Goal: Task Accomplishment & Management: Complete application form

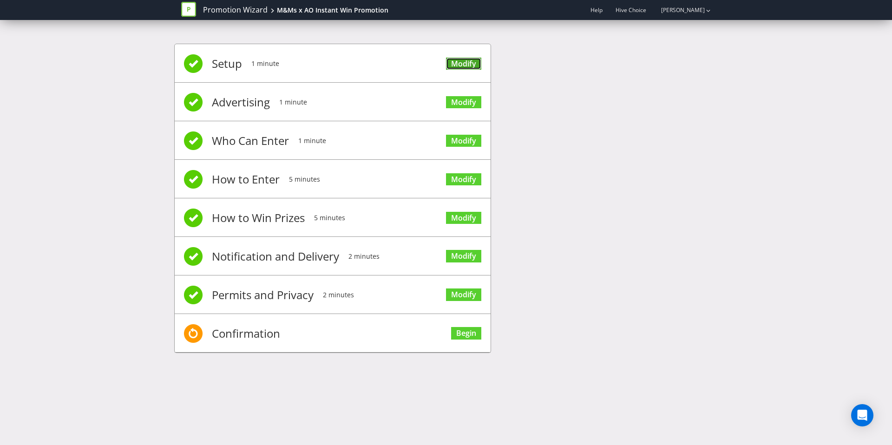
click at [470, 64] on link "Modify" at bounding box center [463, 64] width 35 height 13
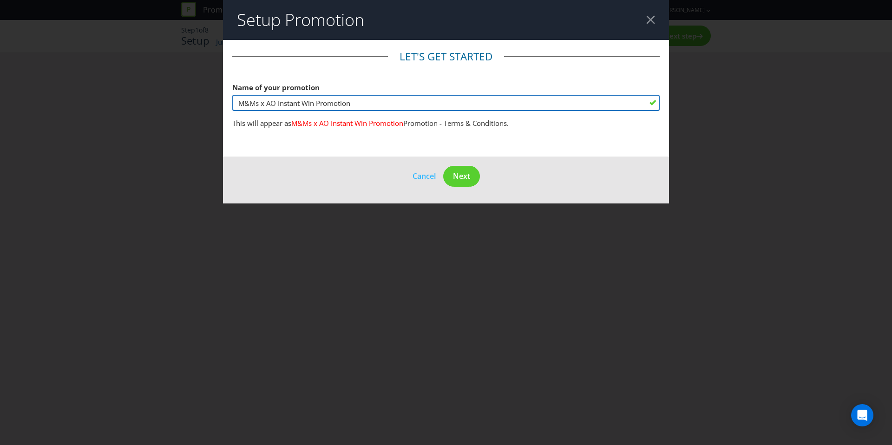
click at [276, 105] on input "M&Ms x AO Instant Win Promotion" at bounding box center [446, 103] width 428 height 16
type input "M&Ms x Woolworths Instant Win Promotion"
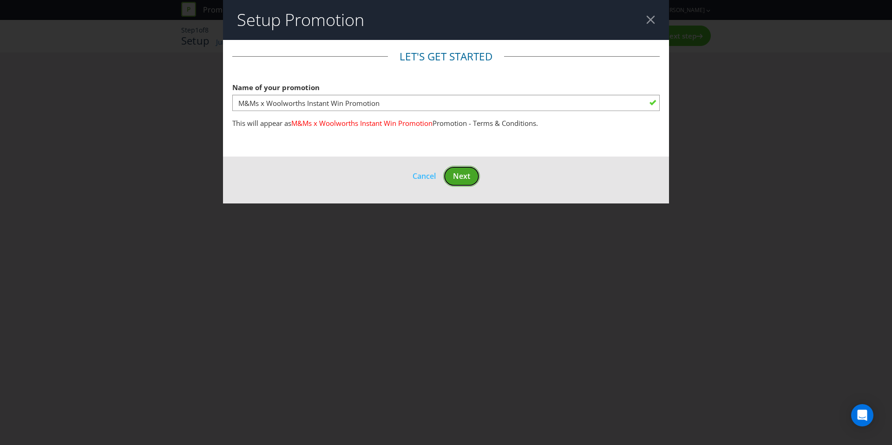
click at [463, 175] on span "Next" at bounding box center [461, 176] width 17 height 10
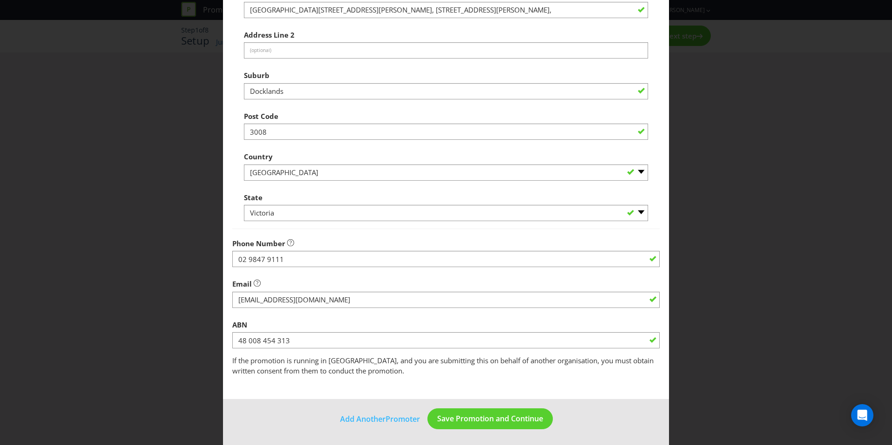
scroll to position [161, 0]
click at [517, 419] on span "Save Promotion and Continue" at bounding box center [490, 418] width 106 height 10
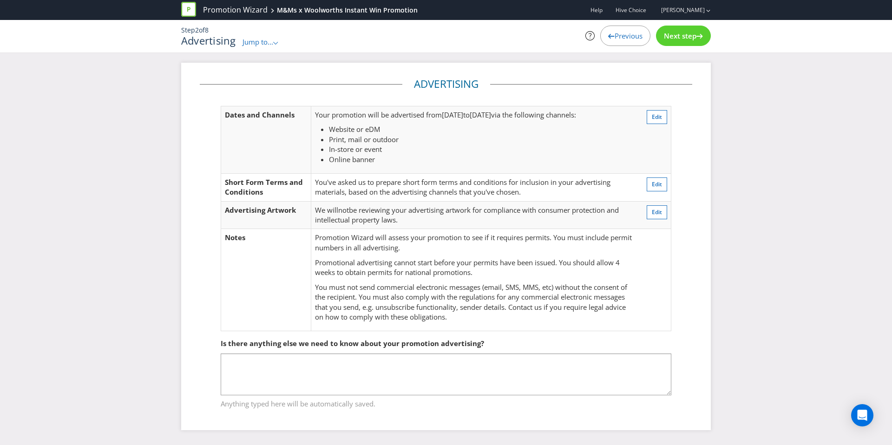
click at [641, 40] on div "Previous" at bounding box center [625, 36] width 50 height 20
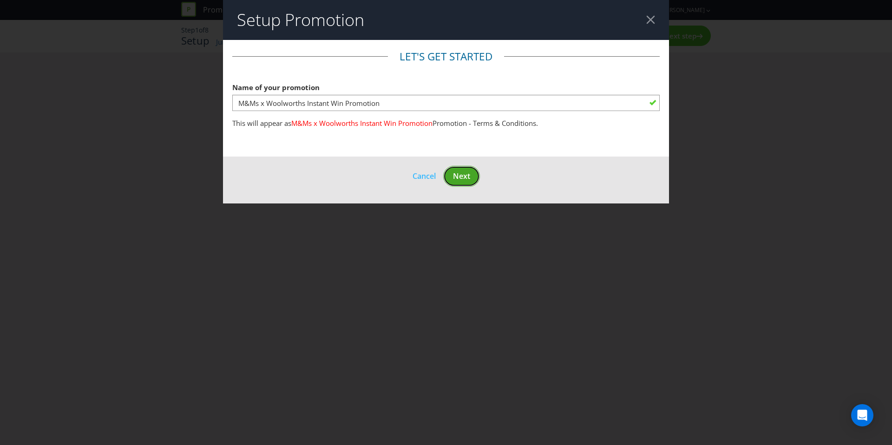
click at [458, 181] on button "Next" at bounding box center [461, 176] width 37 height 21
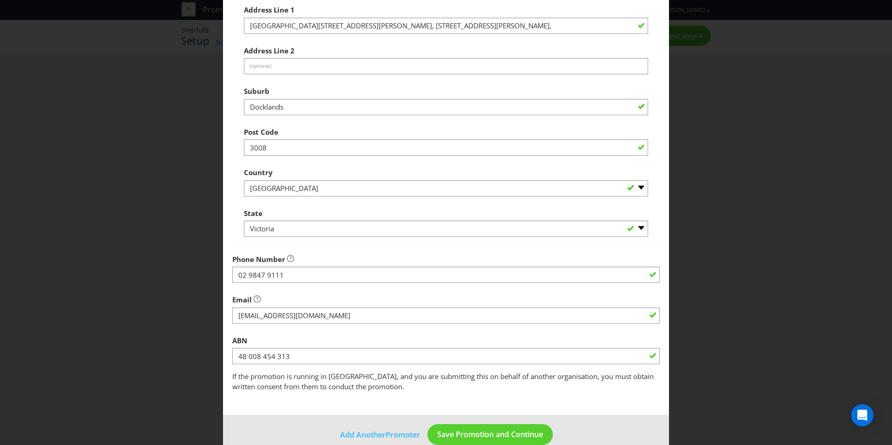
scroll to position [161, 0]
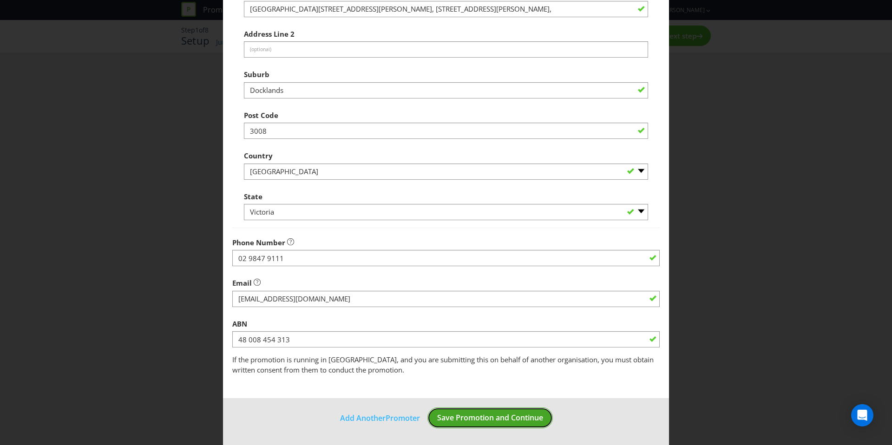
click at [499, 408] on button "Save Promotion and Continue" at bounding box center [490, 418] width 125 height 21
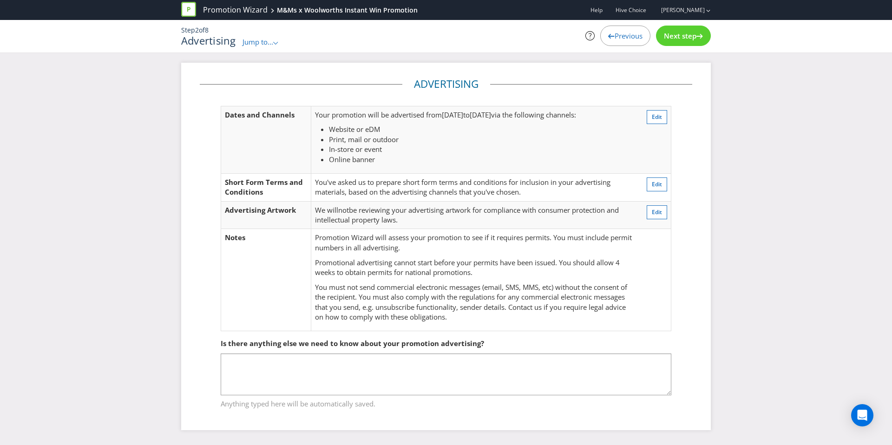
click at [677, 45] on div "Next step" at bounding box center [683, 36] width 55 height 20
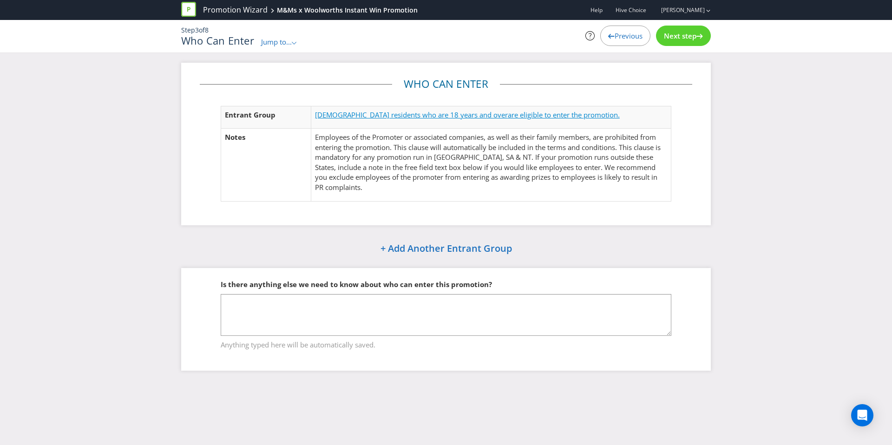
click at [508, 118] on span "are eligible to enter the promotion." at bounding box center [564, 114] width 112 height 9
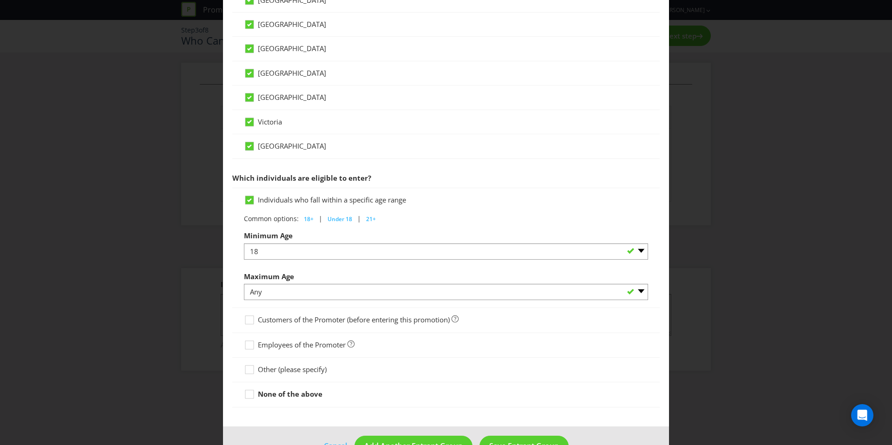
scroll to position [349, 0]
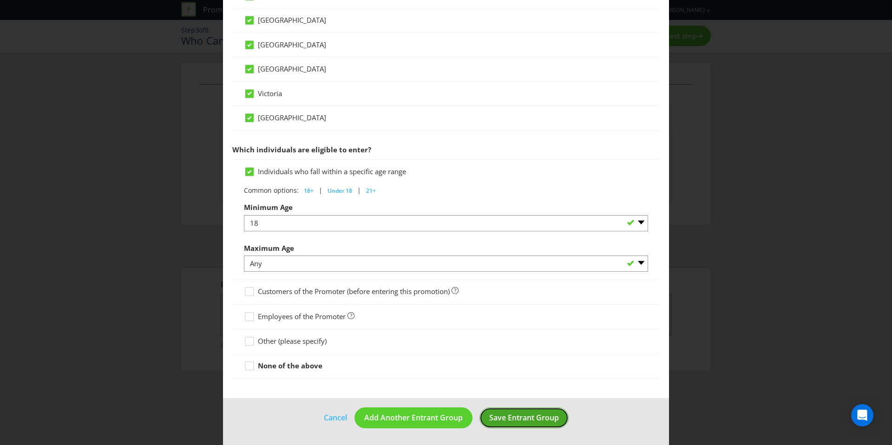
click at [556, 425] on button "Save Entrant Group" at bounding box center [524, 418] width 89 height 21
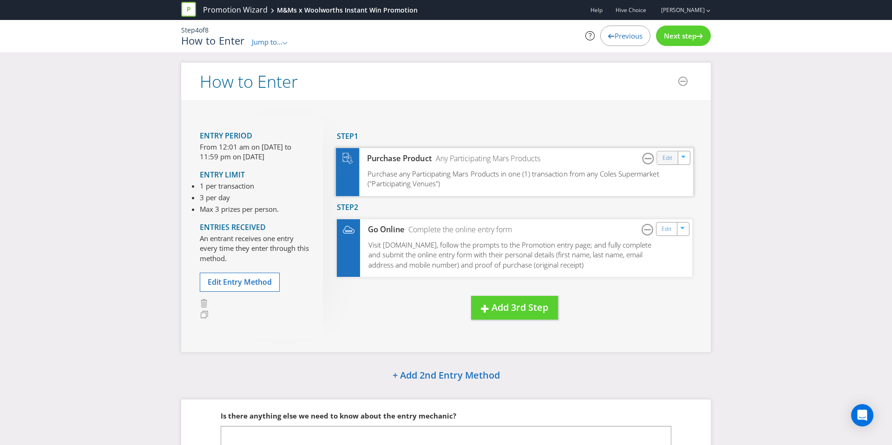
click at [661, 162] on div "Edit" at bounding box center [668, 157] width 21 height 13
click at [665, 160] on link "Edit" at bounding box center [668, 157] width 10 height 11
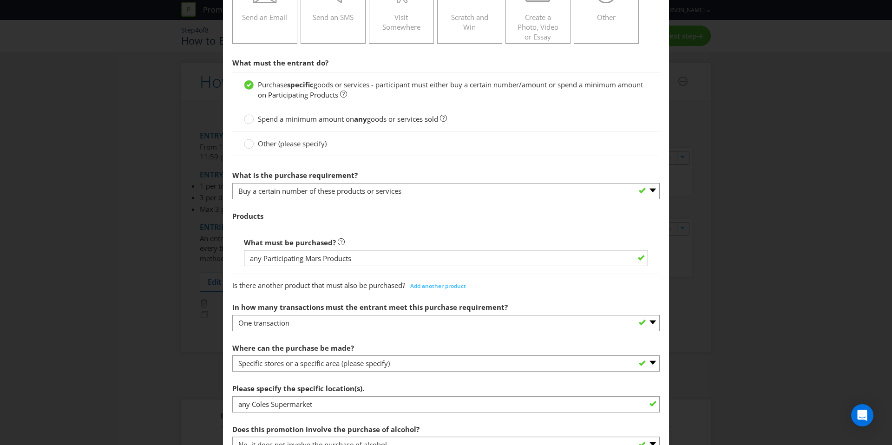
scroll to position [249, 0]
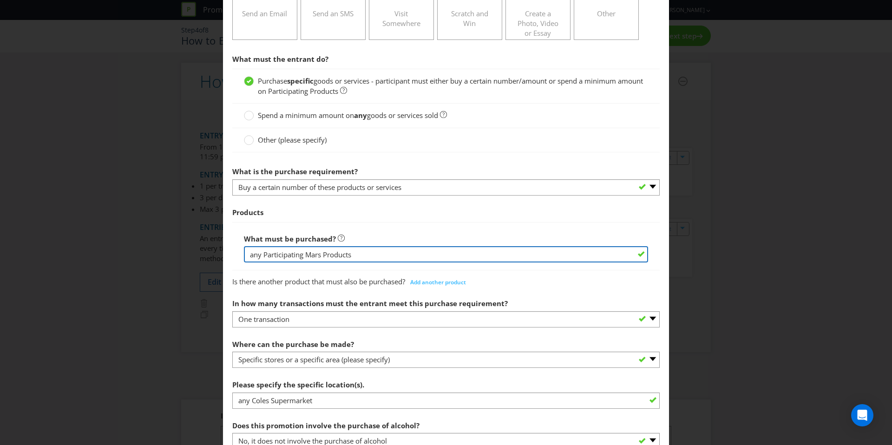
drag, startPoint x: 354, startPoint y: 255, endPoint x: 263, endPoint y: 257, distance: 90.6
click at [263, 257] on input "any Participating Mars Products" at bounding box center [446, 254] width 404 height 16
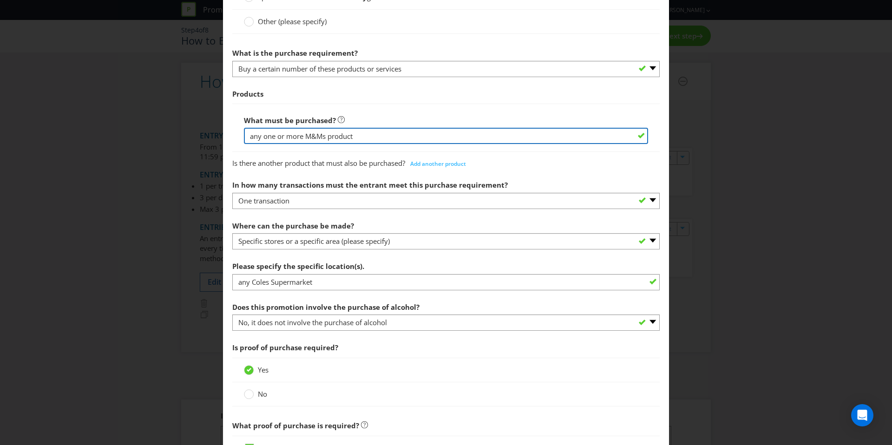
scroll to position [370, 0]
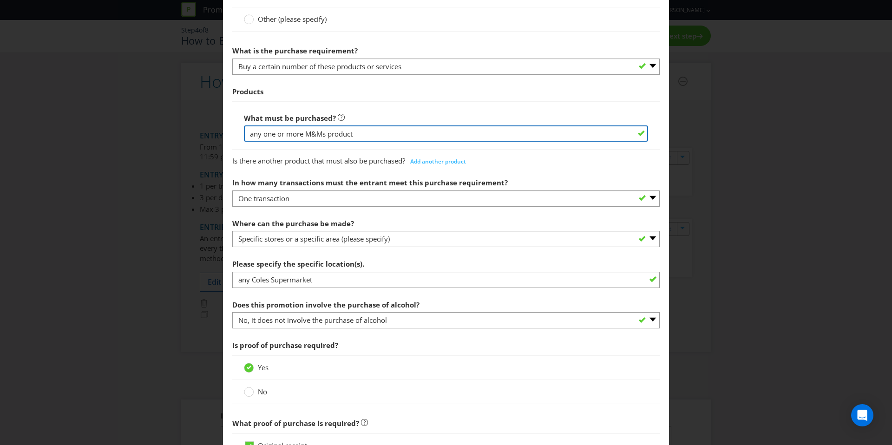
type input "any one or more M&Ms product"
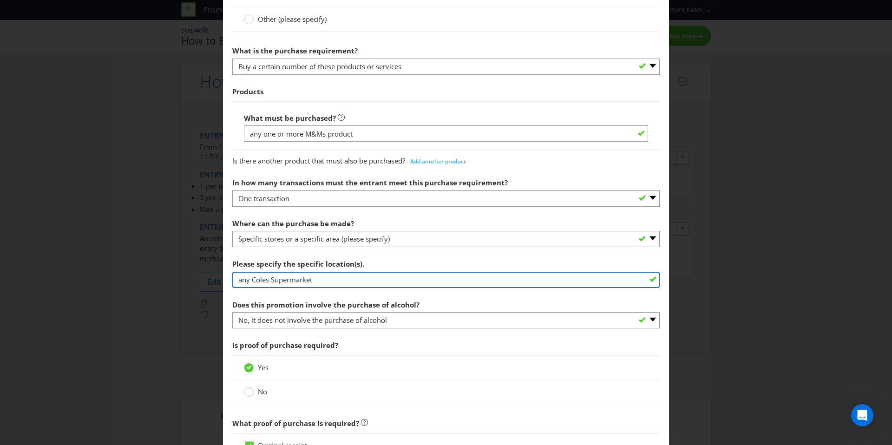
drag, startPoint x: 268, startPoint y: 281, endPoint x: 252, endPoint y: 281, distance: 16.3
click at [252, 281] on input "any Coles Supermarket" at bounding box center [446, 280] width 428 height 16
drag, startPoint x: 357, startPoint y: 281, endPoint x: 253, endPoint y: 279, distance: 104.6
click at [253, 279] on input "any Woolworths Supermarket" at bounding box center [446, 280] width 428 height 16
paste input "supermarket in [GEOGRAPHIC_DATA], Woolworths Metro in [GEOGRAPHIC_DATA] or via …"
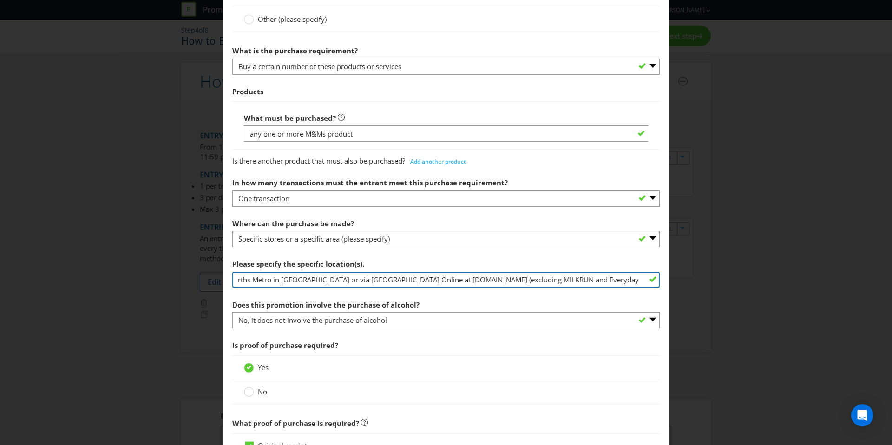
scroll to position [0, 230]
drag, startPoint x: 642, startPoint y: 279, endPoint x: 564, endPoint y: 283, distance: 77.7
click at [564, 283] on input "any Woolworths supermarket in [GEOGRAPHIC_DATA], Woolworths Metro in [GEOGRAPHI…" at bounding box center [446, 280] width 428 height 16
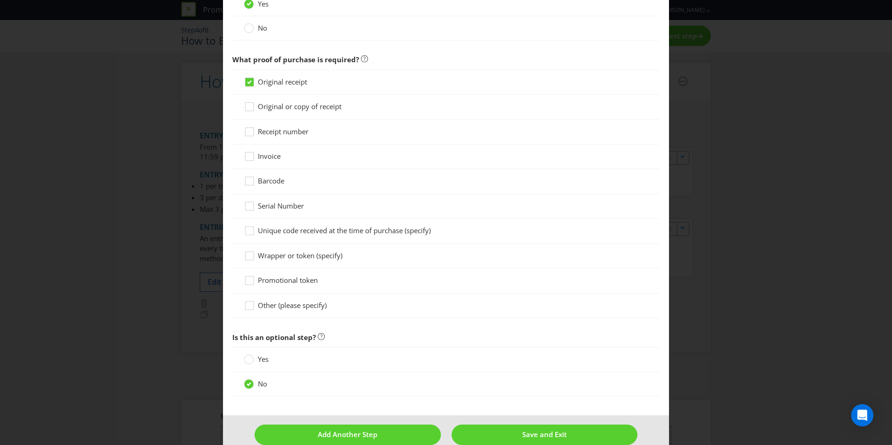
scroll to position [750, 0]
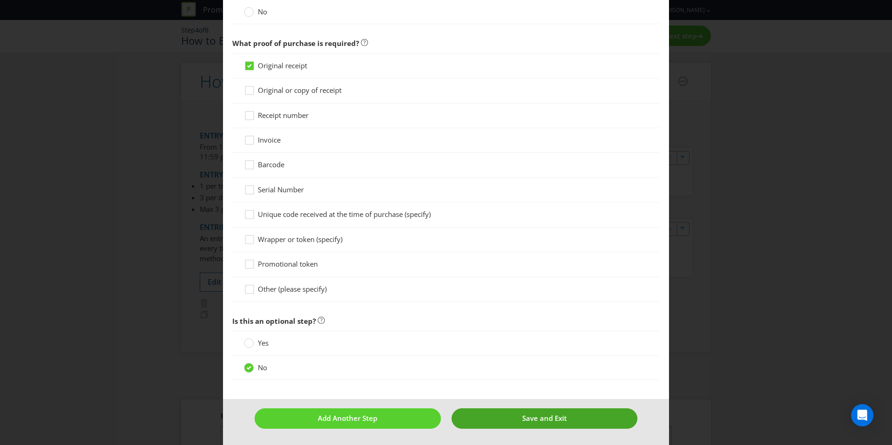
type input "any Woolworths supermarket in [GEOGRAPHIC_DATA], Woolworths Metro in [GEOGRAPHI…"
click at [525, 420] on span "Save and Exit" at bounding box center [544, 418] width 45 height 9
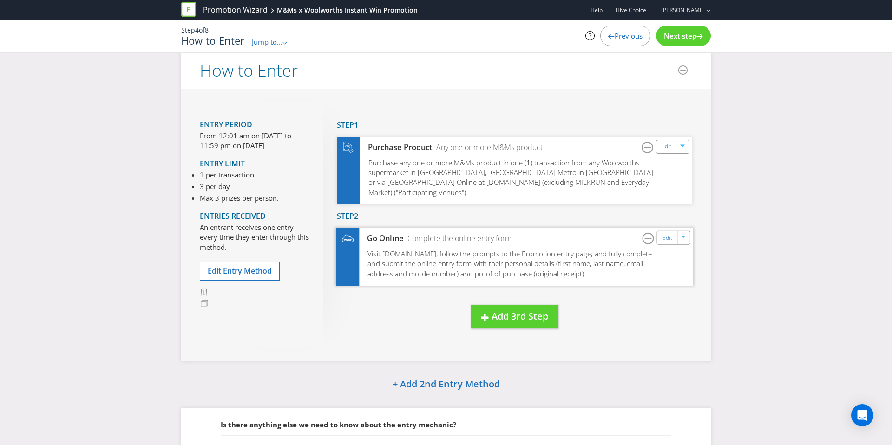
scroll to position [17, 0]
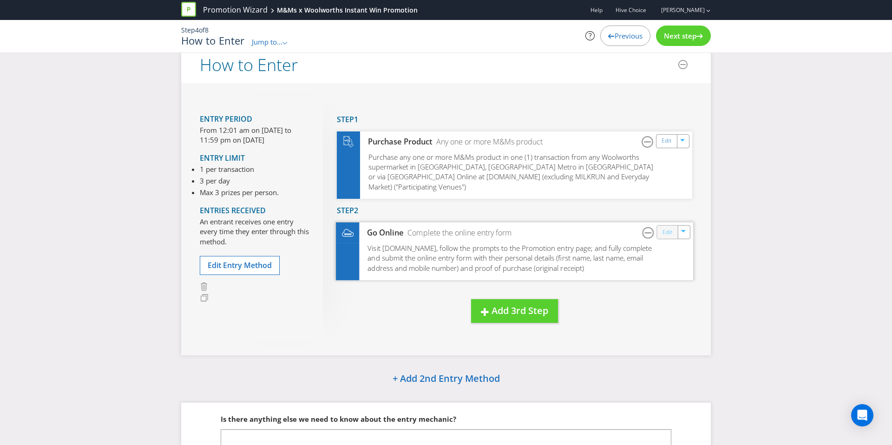
click at [670, 227] on link "Edit" at bounding box center [668, 232] width 10 height 11
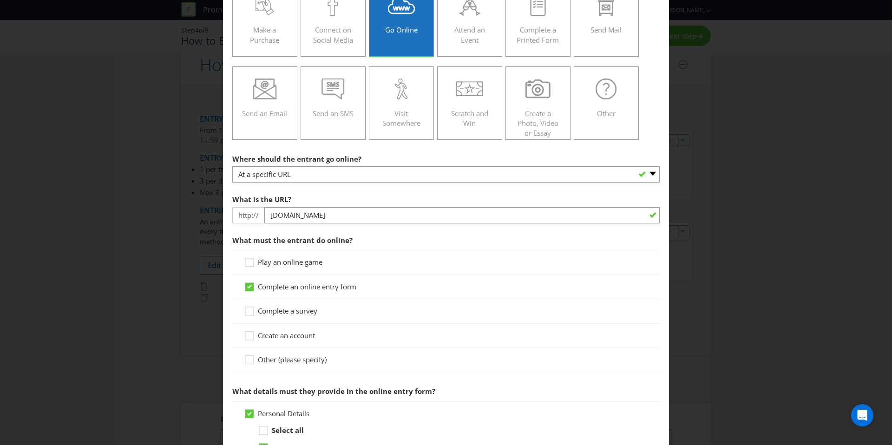
scroll to position [156, 0]
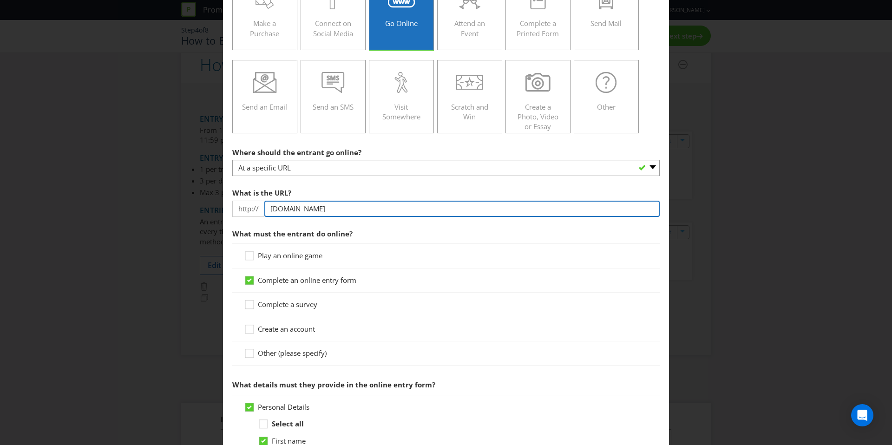
drag, startPoint x: 333, startPoint y: 207, endPoint x: 316, endPoint y: 210, distance: 16.9
click at [313, 210] on input "[DOMAIN_NAME]" at bounding box center [461, 209] width 395 height 16
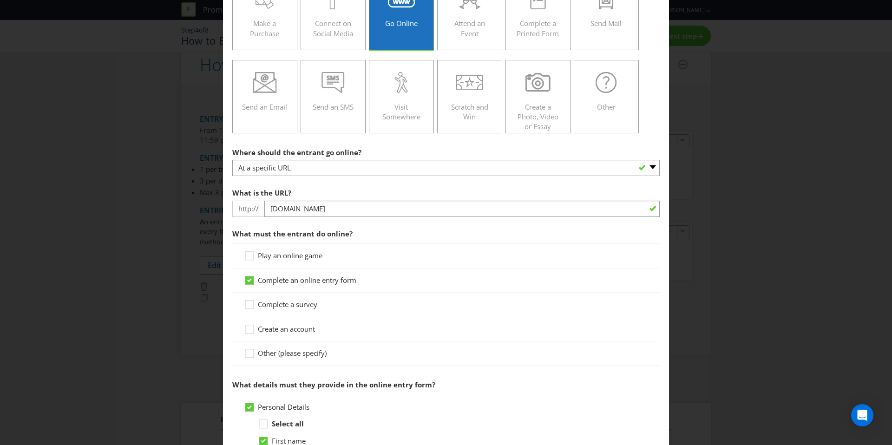
click at [333, 199] on div "What is the URL? http:// [DOMAIN_NAME]" at bounding box center [446, 200] width 428 height 33
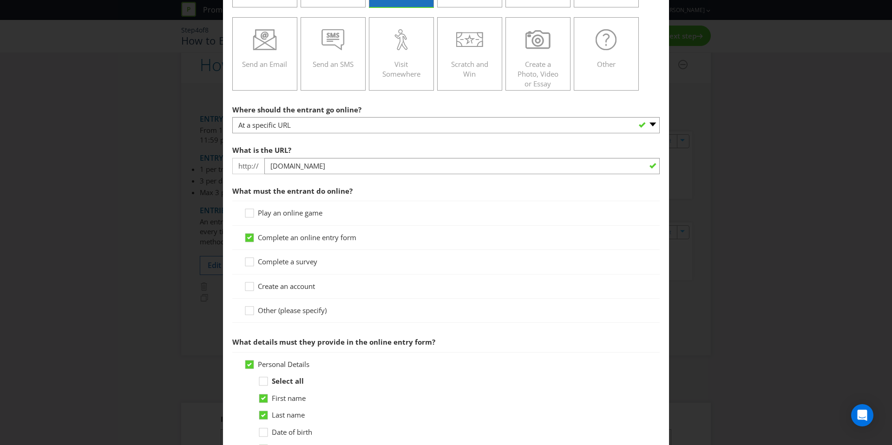
scroll to position [222, 0]
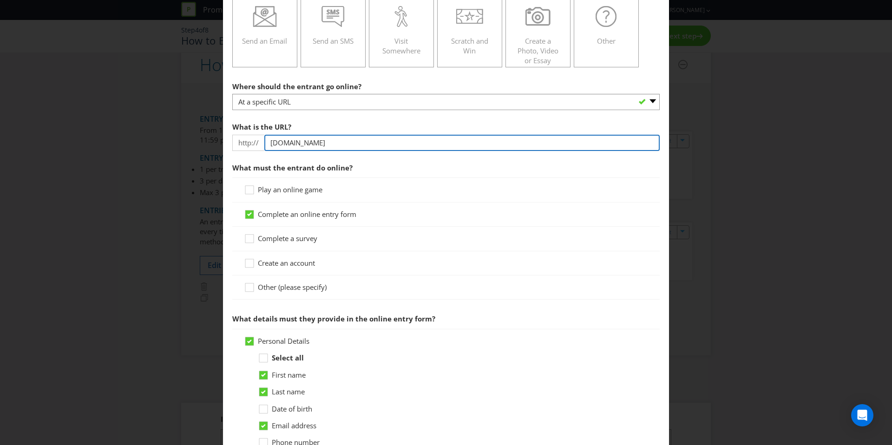
click at [311, 144] on input "[DOMAIN_NAME]" at bounding box center [461, 143] width 395 height 16
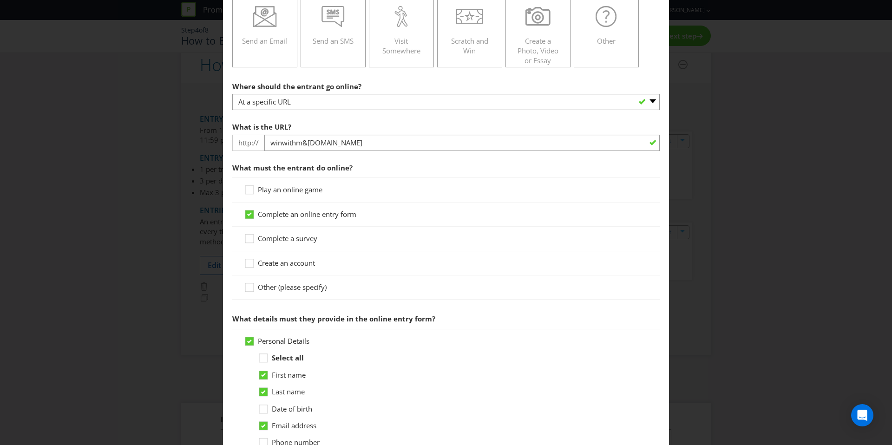
click at [302, 157] on section "Where should the entrant go online? -- Please select -- At a specific URL Using…" at bounding box center [446, 439] width 428 height 725
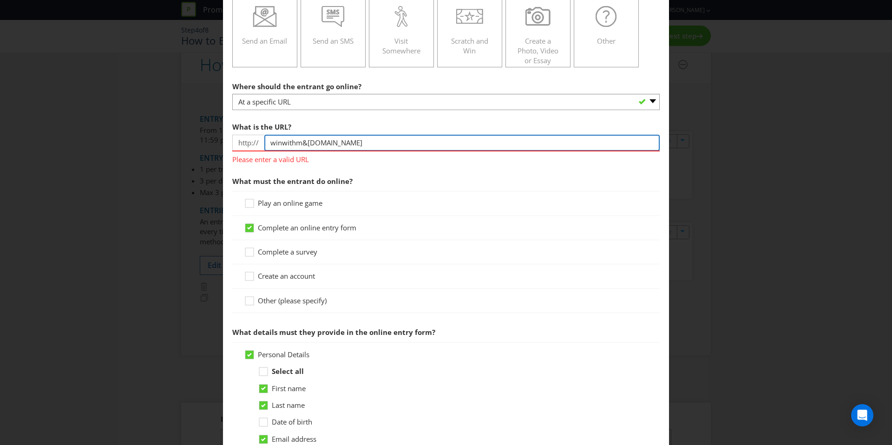
click at [306, 141] on input "winwithm&[DOMAIN_NAME]" at bounding box center [461, 143] width 395 height 16
click at [313, 168] on section "Where should the entrant go online? -- Please select -- At a specific URL Using…" at bounding box center [446, 446] width 428 height 738
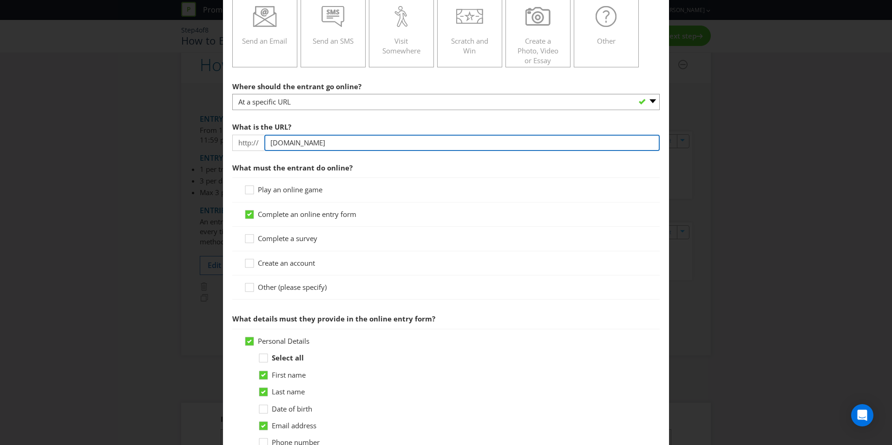
click at [311, 141] on input "[DOMAIN_NAME]" at bounding box center [461, 143] width 395 height 16
type input "[DOMAIN_NAME]"
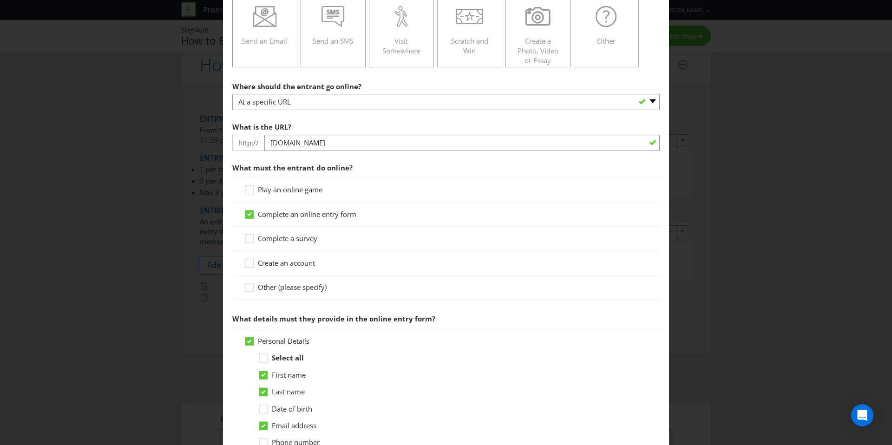
click at [313, 159] on span "What must the entrant do online?" at bounding box center [446, 167] width 428 height 19
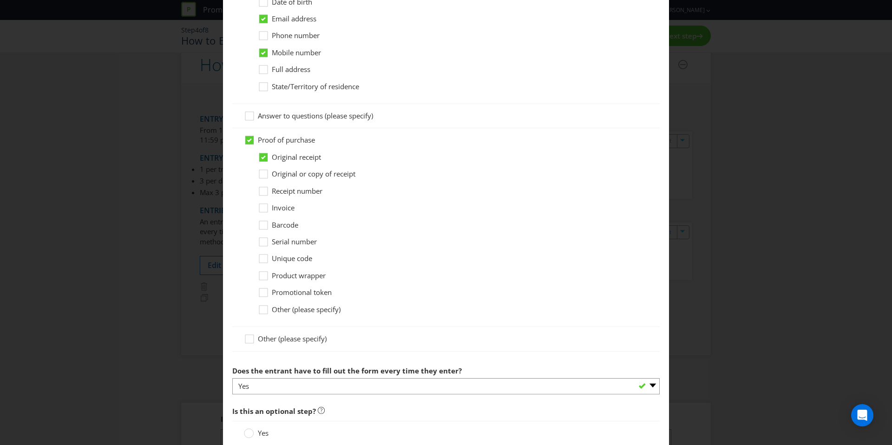
scroll to position [719, 0]
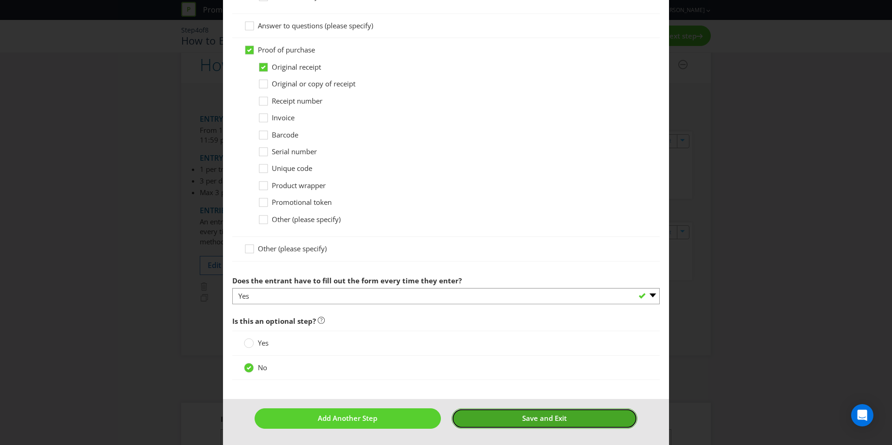
click at [495, 410] on button "Save and Exit" at bounding box center [545, 418] width 186 height 20
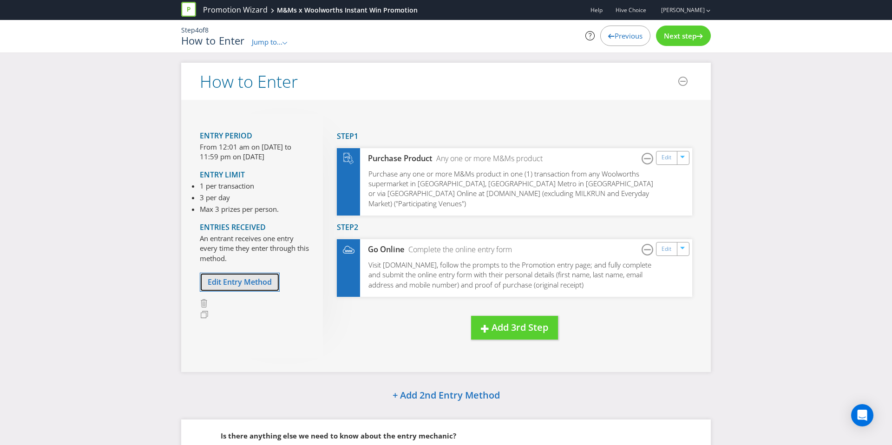
click at [225, 282] on span "Edit Entry Method" at bounding box center [240, 282] width 64 height 10
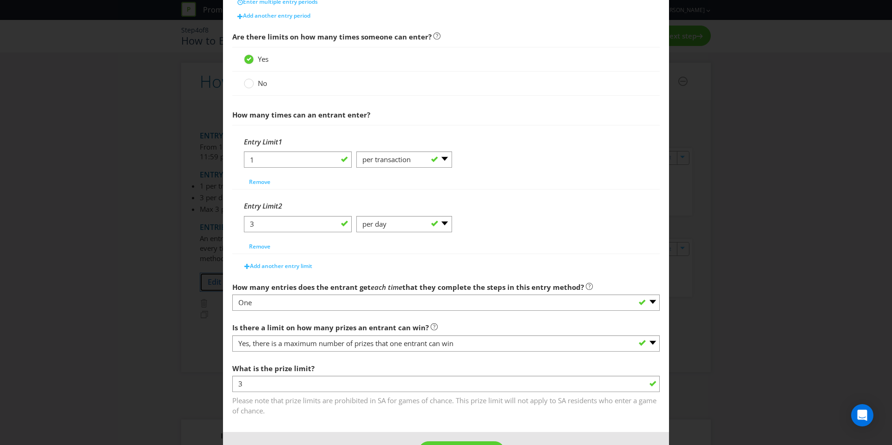
scroll to position [320, 0]
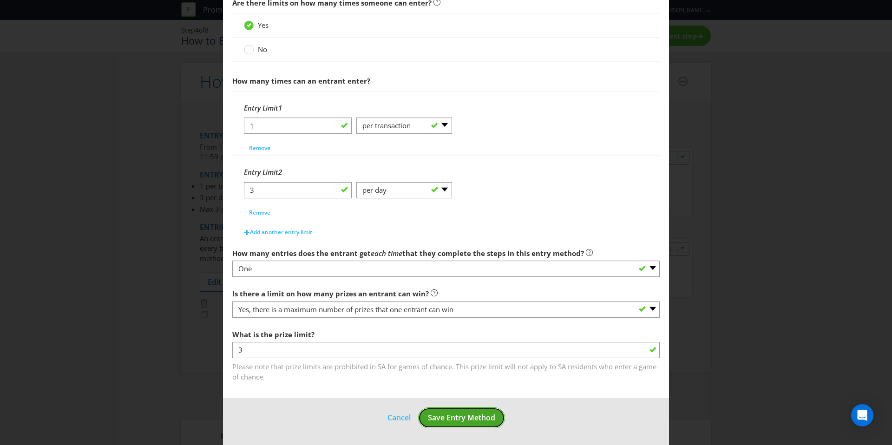
click at [471, 413] on span "Save Entry Method" at bounding box center [461, 418] width 67 height 10
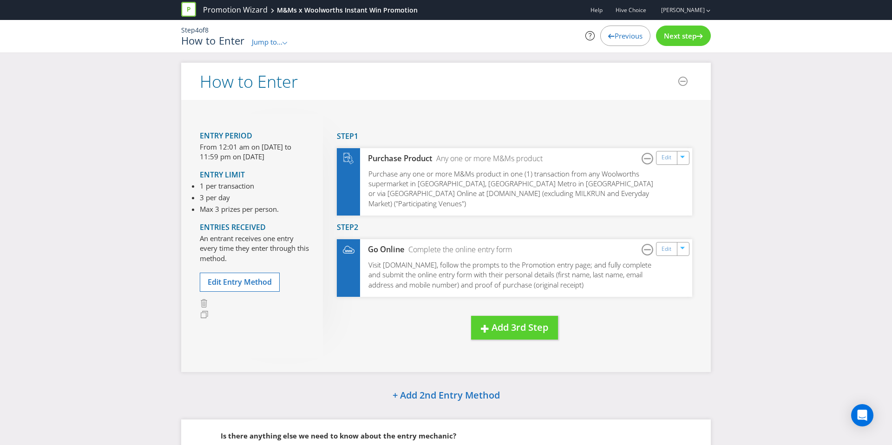
click at [703, 42] on div "Next step" at bounding box center [683, 36] width 55 height 20
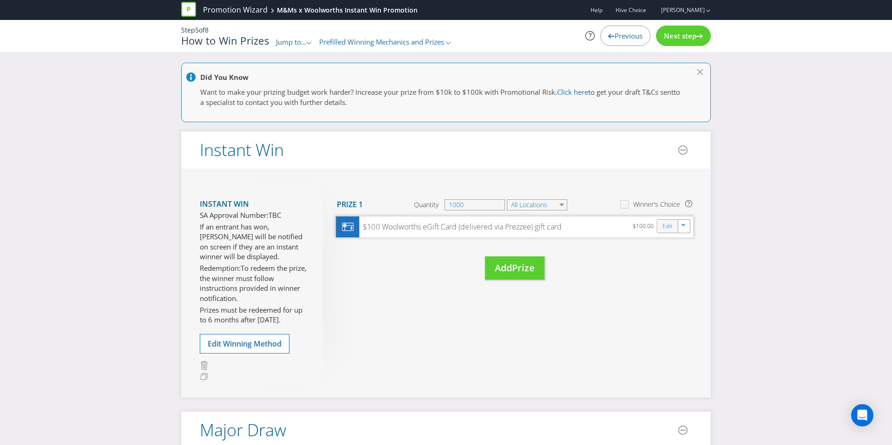
click at [659, 228] on div "Edit" at bounding box center [668, 226] width 21 height 13
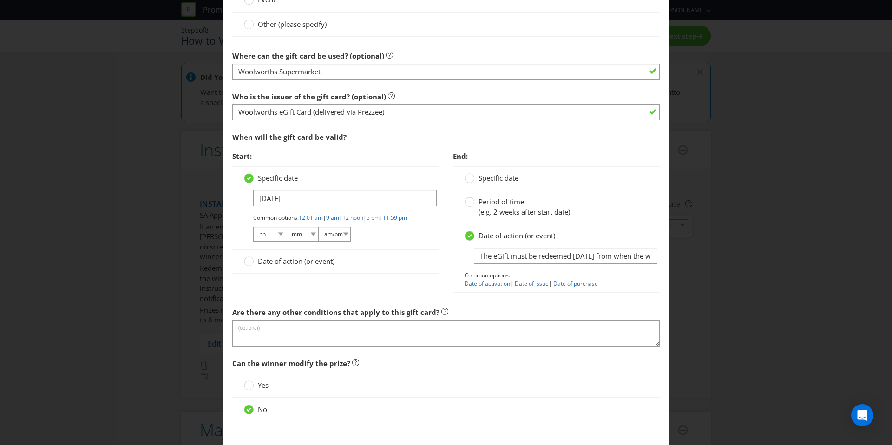
scroll to position [926, 0]
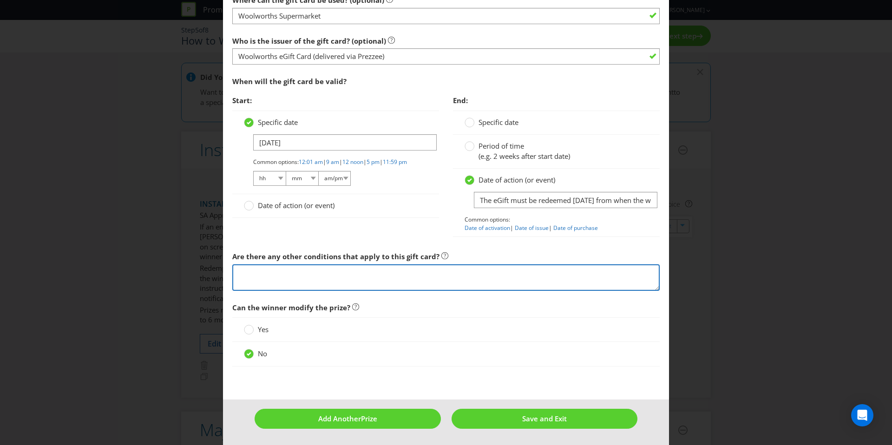
click at [339, 288] on textarea at bounding box center [446, 277] width 428 height 26
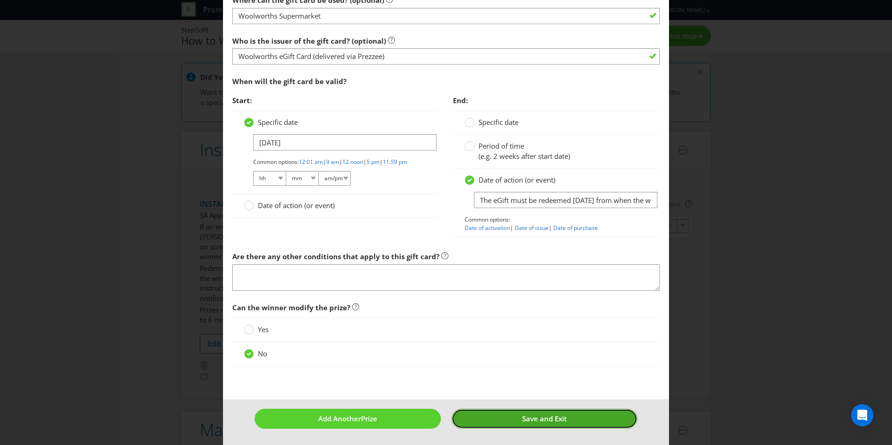
click at [561, 419] on span "Save and Exit" at bounding box center [544, 418] width 45 height 9
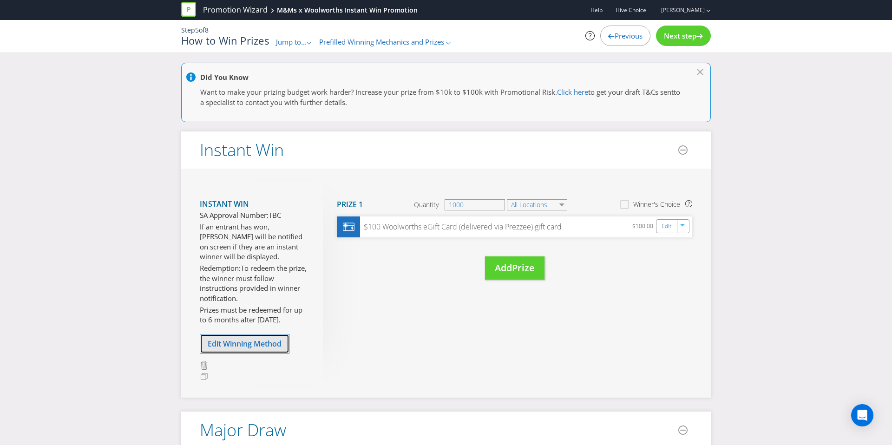
click at [257, 335] on button "Edit Winning Method" at bounding box center [245, 344] width 90 height 20
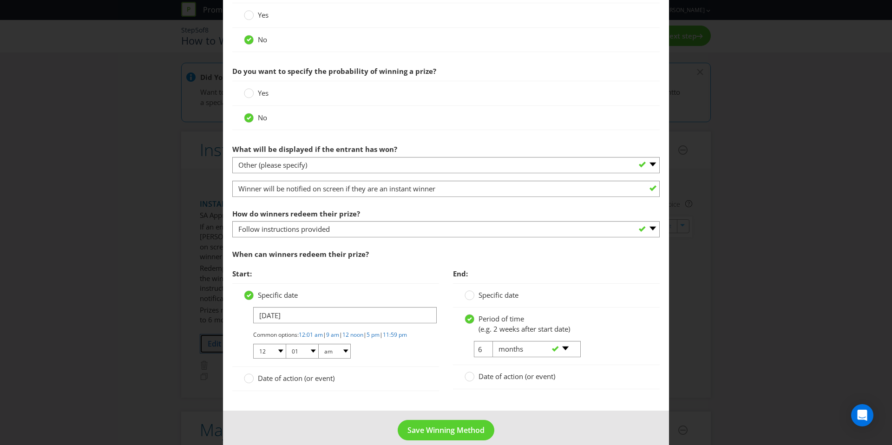
scroll to position [387, 0]
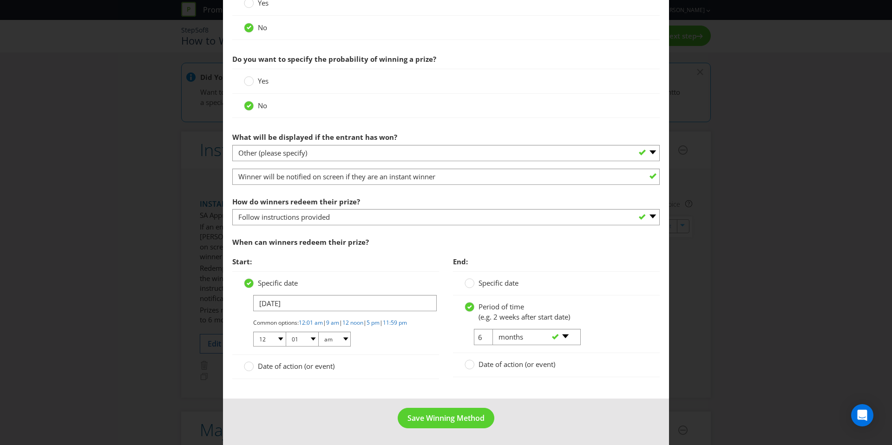
click at [477, 360] on label "Date of action (or event)" at bounding box center [511, 365] width 92 height 10
click at [0, 0] on input "Date of action (or event)" at bounding box center [0, 0] width 0 height 0
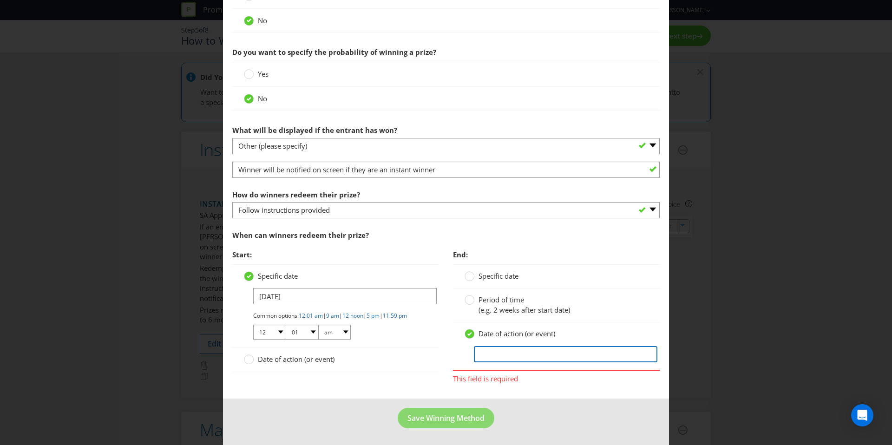
click at [495, 350] on input "text" at bounding box center [566, 354] width 184 height 16
type input "6 Months after the Promotional Period Ends"
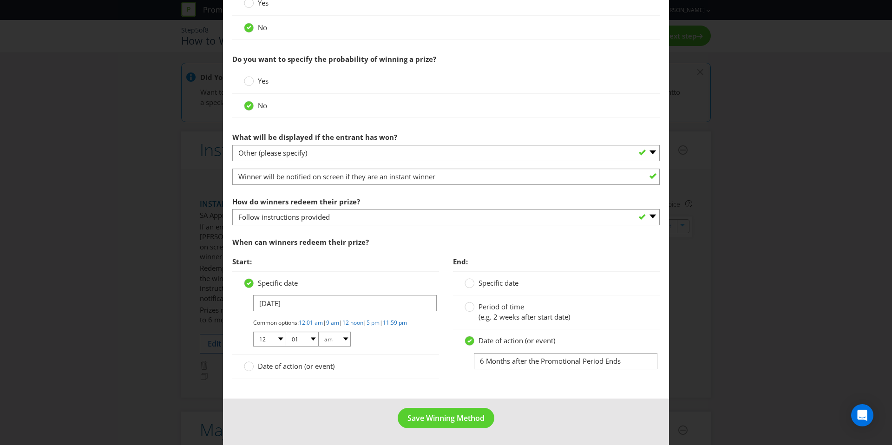
click at [430, 389] on main "How to Enter Win Major Draw to enter How will the winners be selected? Draw Jud…" at bounding box center [446, 29] width 446 height 737
click at [440, 421] on span "Save Winning Method" at bounding box center [446, 418] width 77 height 10
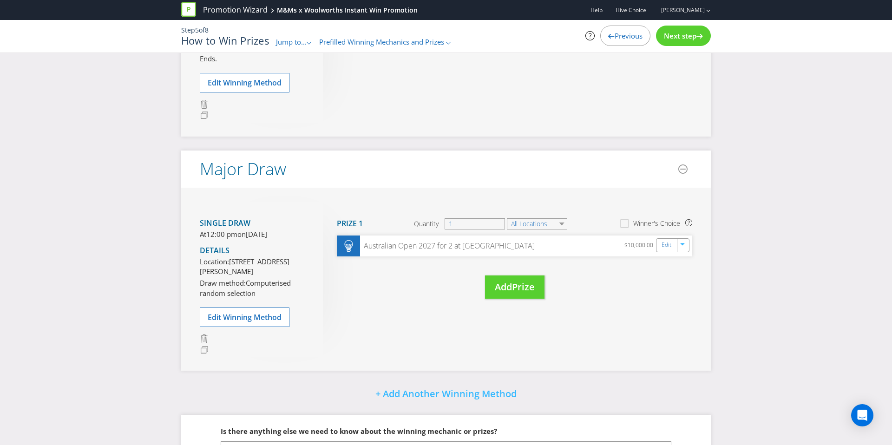
scroll to position [295, 0]
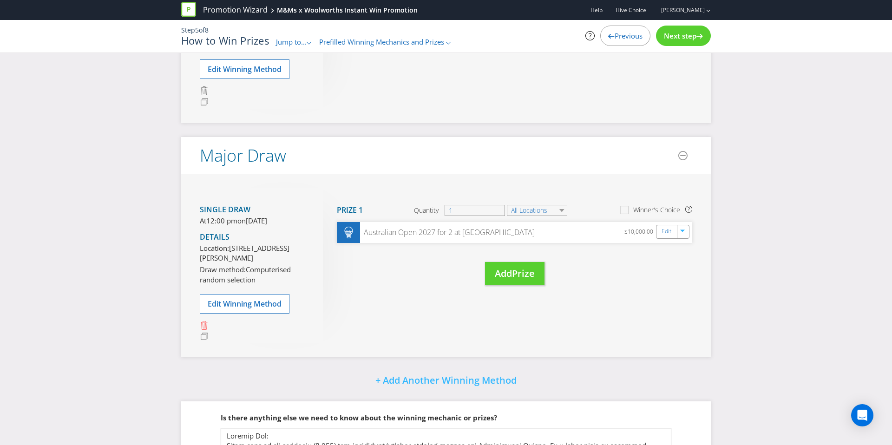
click at [204, 330] on icon at bounding box center [204, 325] width 9 height 9
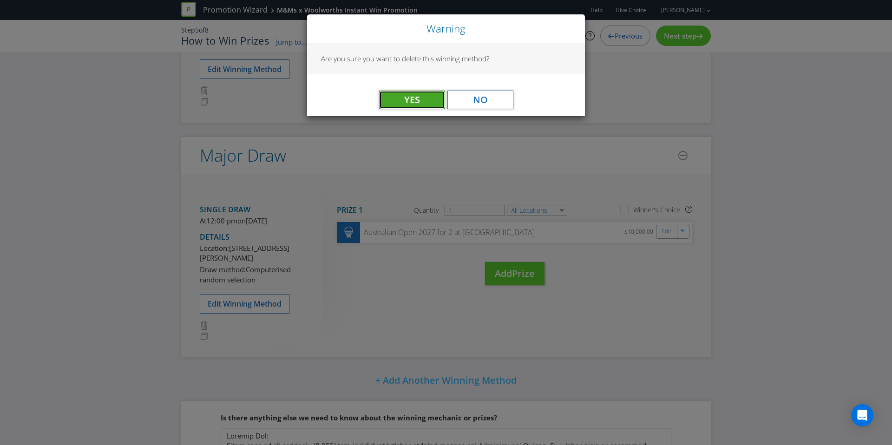
click at [421, 105] on button "Yes" at bounding box center [412, 100] width 66 height 19
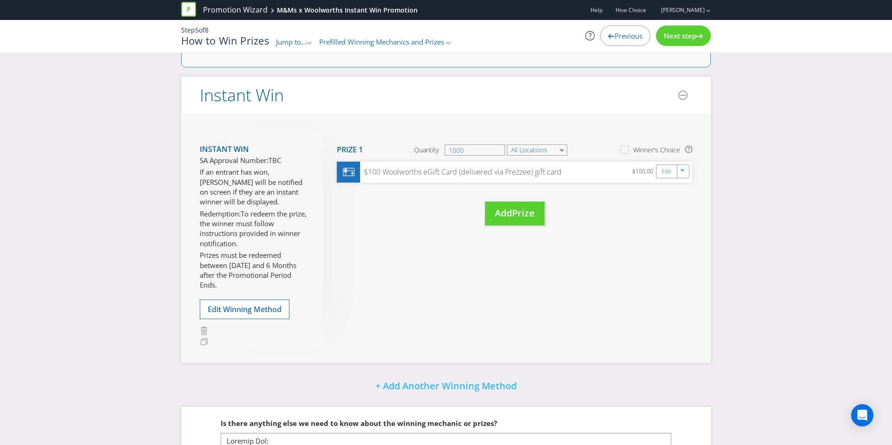
scroll to position [91, 0]
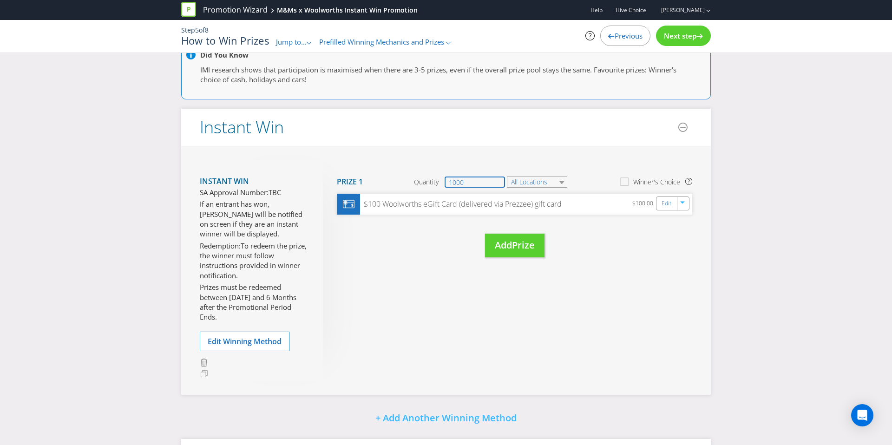
click at [458, 180] on input "1000" at bounding box center [475, 182] width 60 height 11
click at [452, 180] on input "1000" at bounding box center [475, 182] width 60 height 11
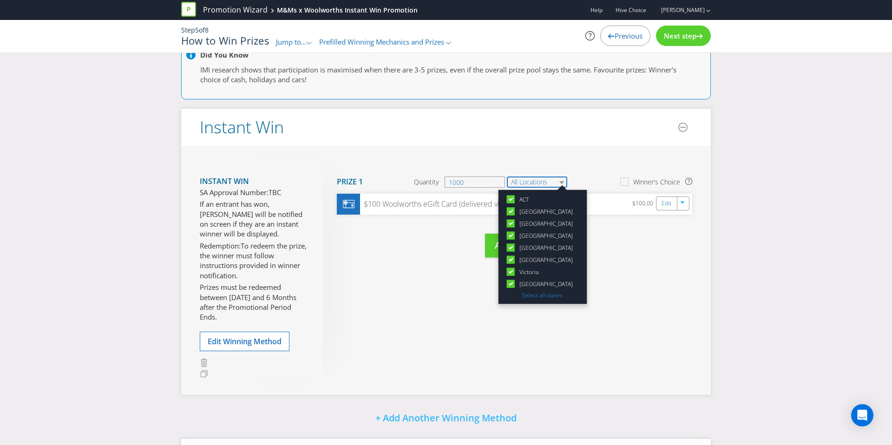
click at [527, 184] on select "All Locations" at bounding box center [537, 182] width 60 height 11
click at [566, 164] on div "Move Here Drag here to move prize Prize 1 Quantity 1000 All Locations [GEOGRAPH…" at bounding box center [507, 218] width 369 height 116
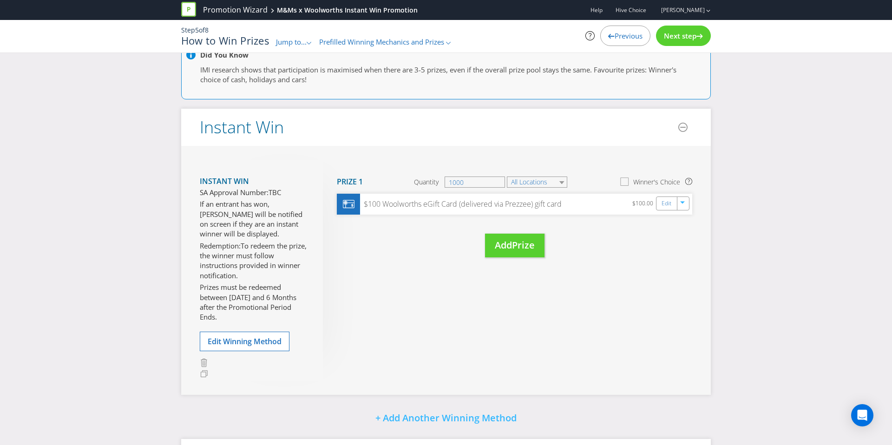
click at [629, 181] on icon at bounding box center [625, 183] width 13 height 13
click at [0, 0] on input "Winner's Choice" at bounding box center [0, 0] width 0 height 0
click at [629, 181] on icon at bounding box center [625, 183] width 13 height 13
click at [0, 0] on input "Winner's Choice" at bounding box center [0, 0] width 0 height 0
click at [672, 207] on div "Edit" at bounding box center [668, 203] width 21 height 13
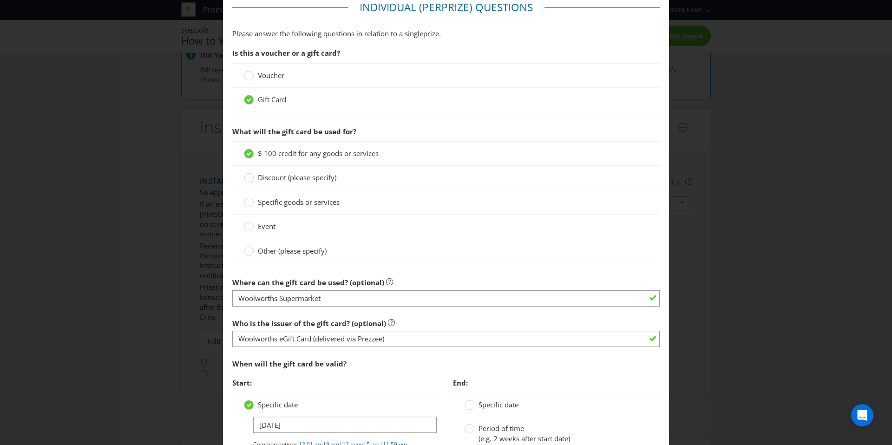
scroll to position [731, 0]
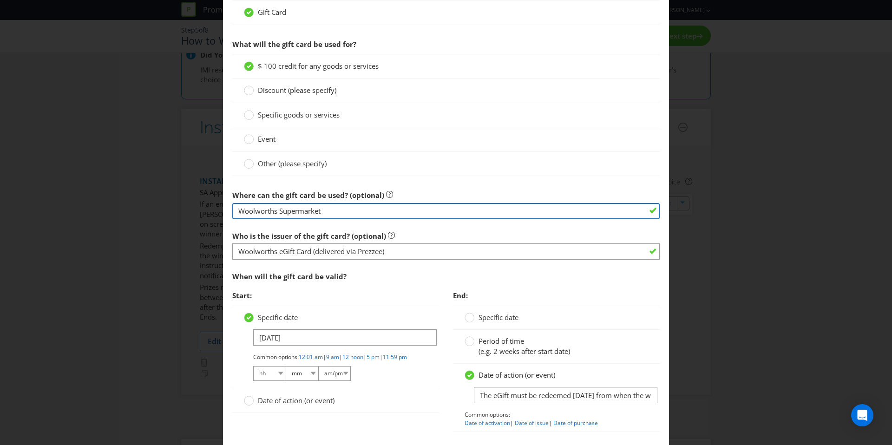
drag, startPoint x: 327, startPoint y: 211, endPoint x: 179, endPoint y: 206, distance: 147.8
click at [179, 206] on div "Edit Prize [GEOGRAPHIC_DATA] [GEOGRAPHIC_DATA] [GEOGRAPHIC_DATA] [GEOGRAPHIC_DA…" at bounding box center [446, 222] width 892 height 445
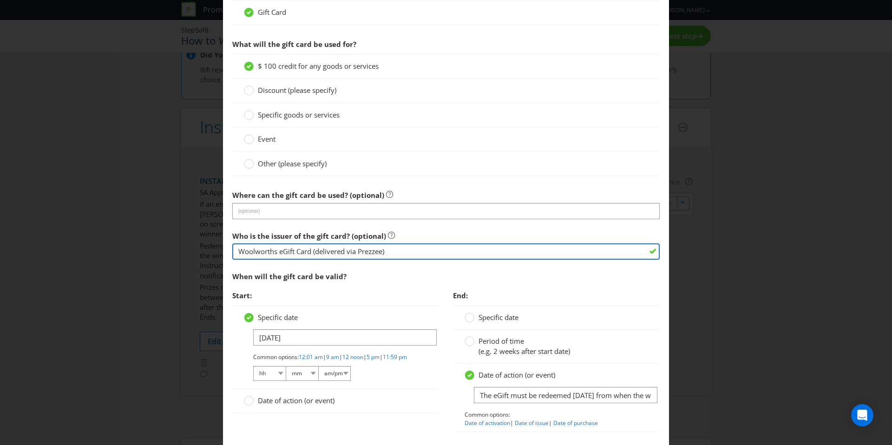
drag, startPoint x: 388, startPoint y: 253, endPoint x: 0, endPoint y: 237, distance: 387.9
click at [0, 237] on div "Edit Prize [GEOGRAPHIC_DATA] [GEOGRAPHIC_DATA] [GEOGRAPHIC_DATA] [GEOGRAPHIC_DA…" at bounding box center [446, 222] width 892 height 445
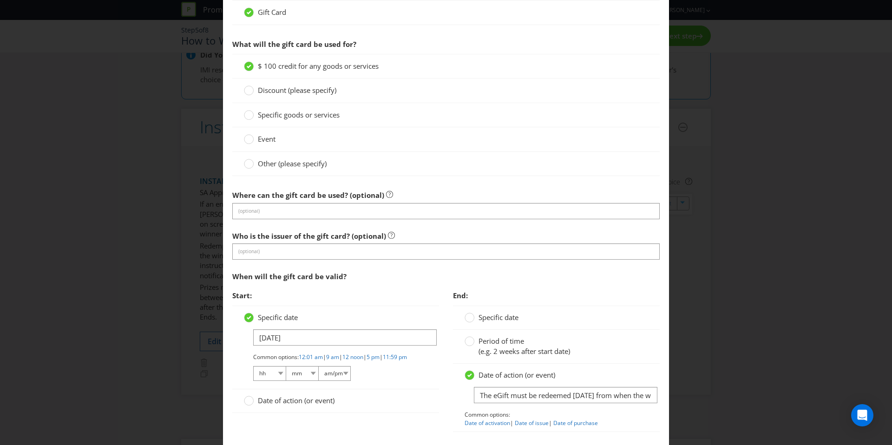
click at [286, 241] on div "Who is the issuer of the gift card? (optional) (optional)" at bounding box center [446, 243] width 428 height 33
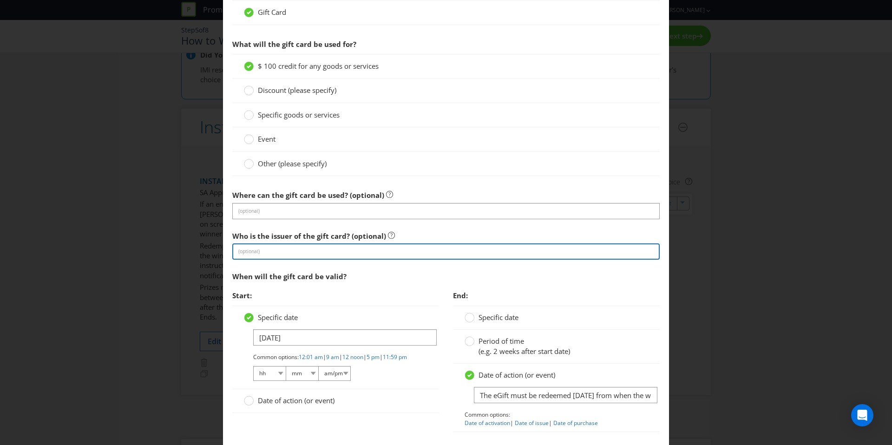
click at [285, 251] on input "text" at bounding box center [446, 251] width 428 height 16
type input "Prezzee"
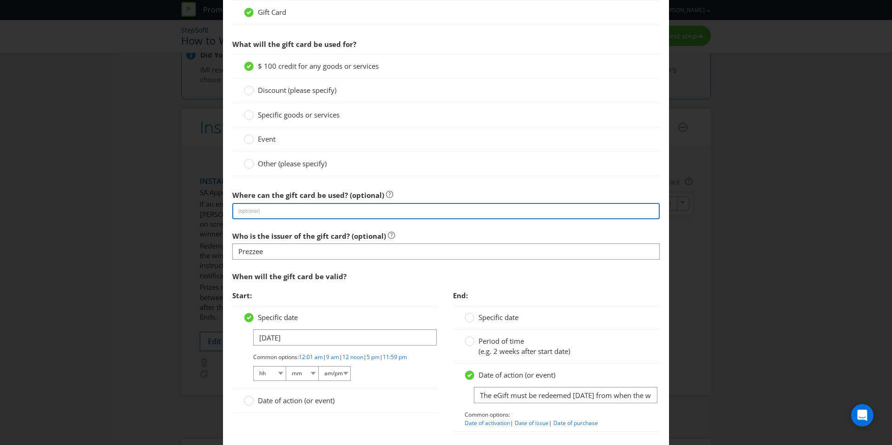
click at [290, 210] on input "text" at bounding box center [446, 211] width 428 height 16
type input "P"
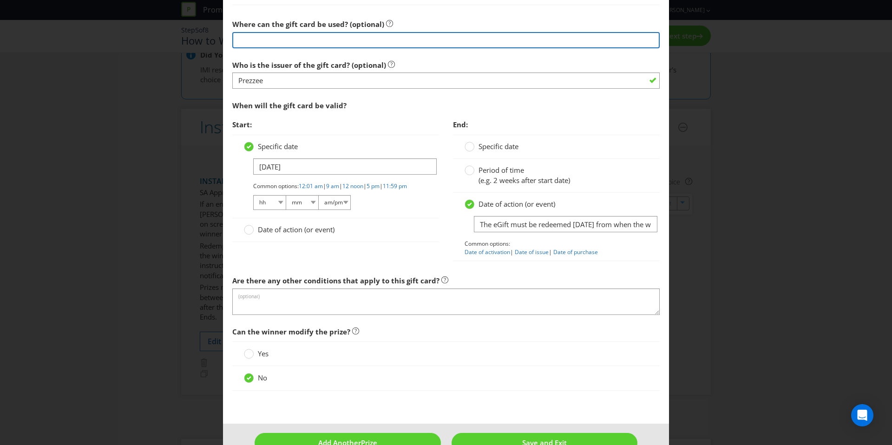
scroll to position [926, 0]
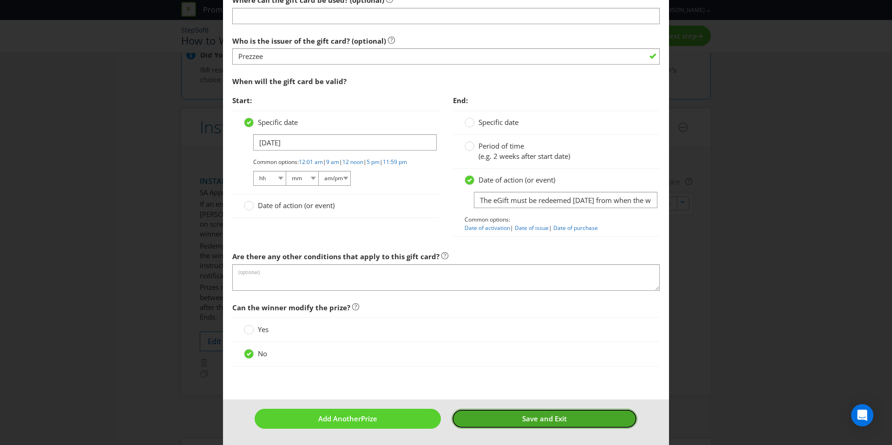
click at [504, 421] on button "Save and Exit" at bounding box center [545, 419] width 186 height 20
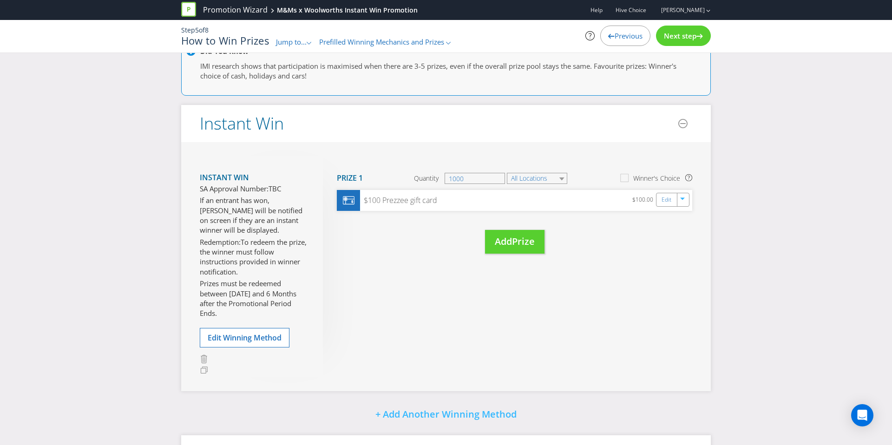
scroll to position [103, 0]
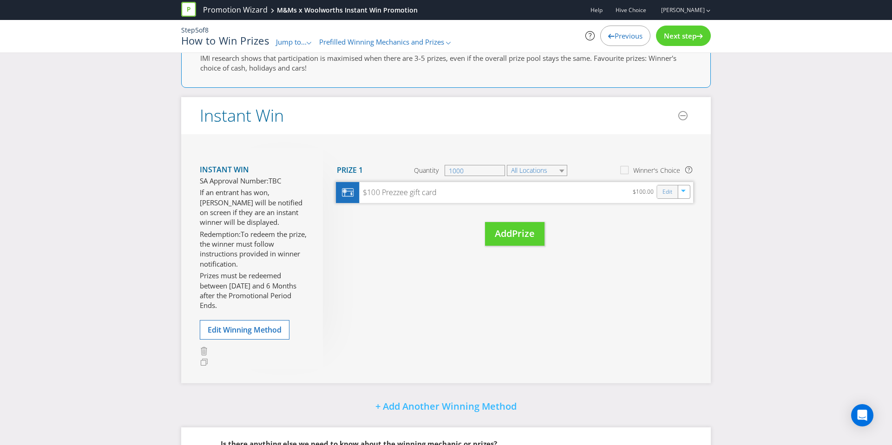
click at [661, 196] on div "Edit" at bounding box center [668, 191] width 21 height 13
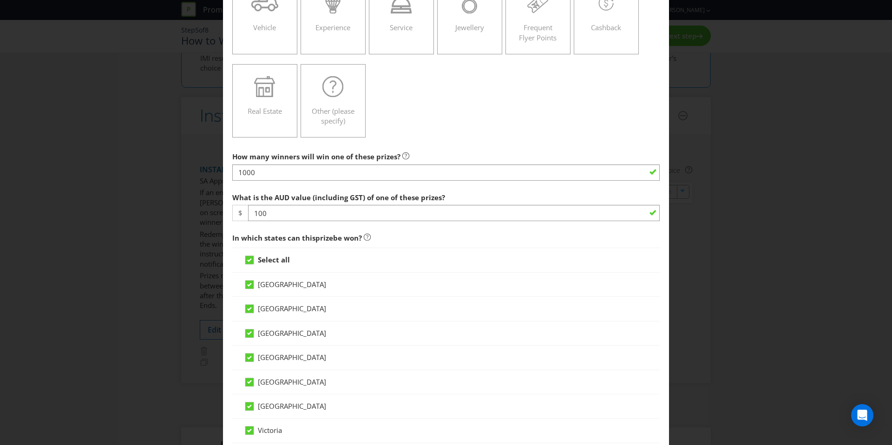
scroll to position [166, 0]
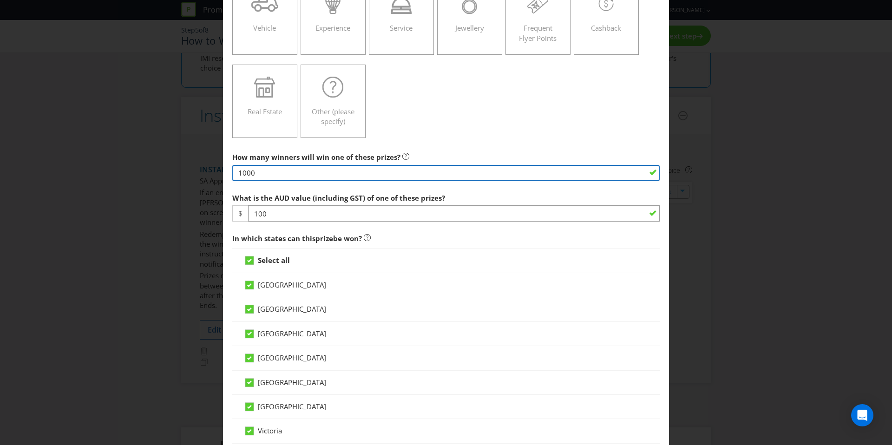
drag, startPoint x: 241, startPoint y: 173, endPoint x: 250, endPoint y: 174, distance: 9.9
click at [241, 173] on input "1000" at bounding box center [446, 173] width 428 height 16
type input "2500"
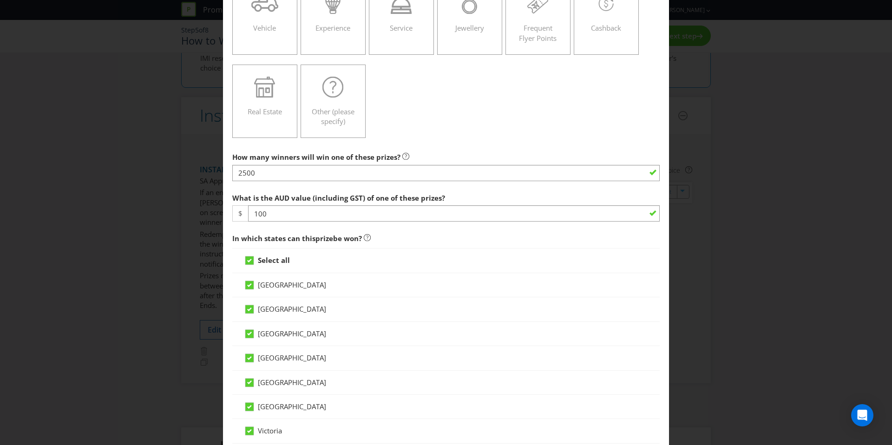
click at [428, 121] on div "Product Voucher or Gift Card Cash Tickets Travel Alcohol Vehicle Experience Ser…" at bounding box center [446, 18] width 428 height 250
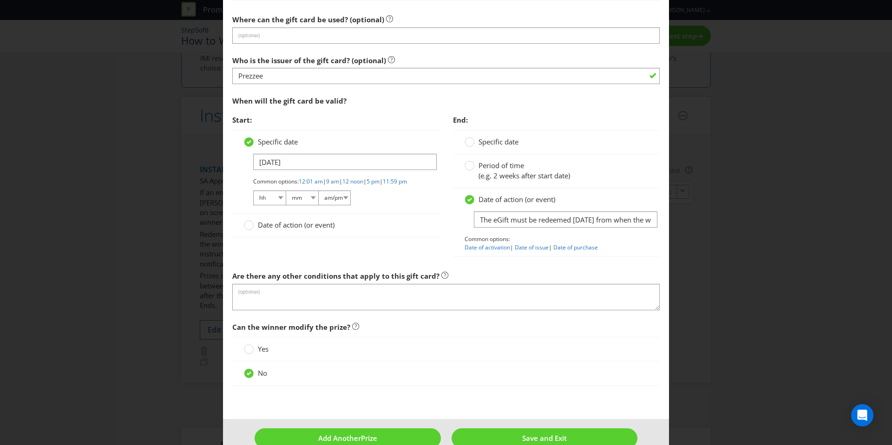
scroll to position [926, 0]
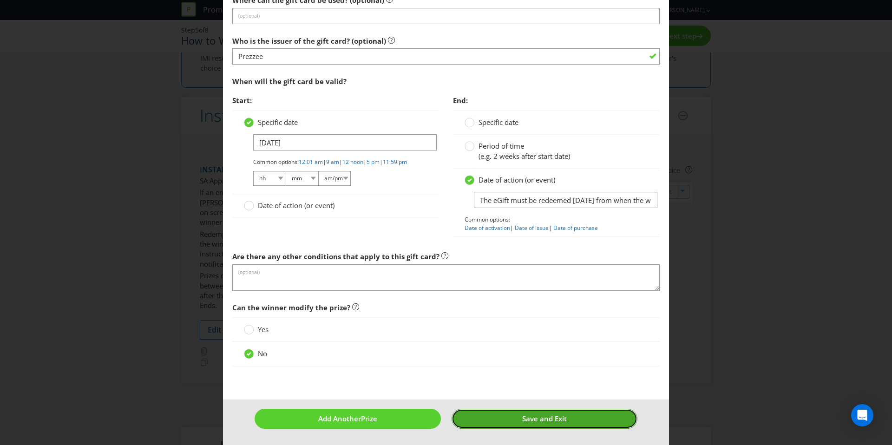
click at [522, 416] on span "Save and Exit" at bounding box center [544, 418] width 45 height 9
type input "2500"
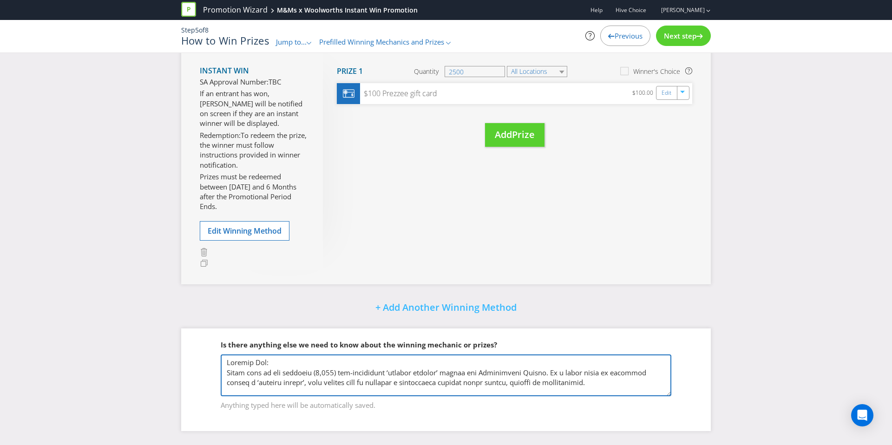
click at [322, 373] on textarea at bounding box center [446, 376] width 451 height 42
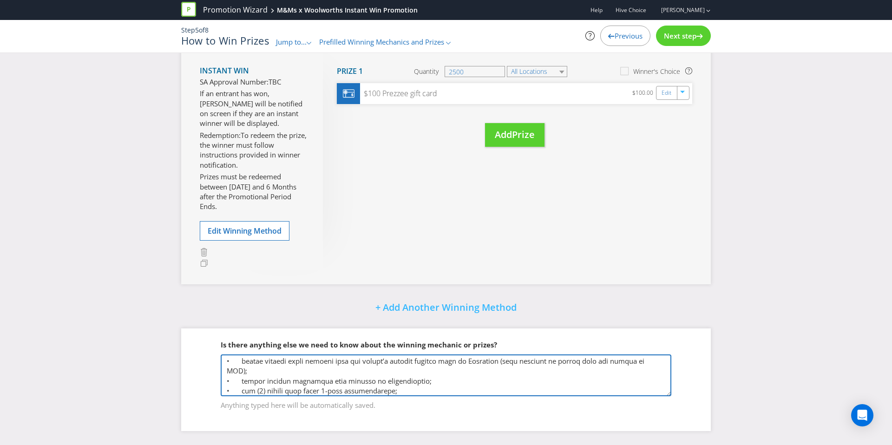
scroll to position [79, 0]
drag, startPoint x: 348, startPoint y: 381, endPoint x: 227, endPoint y: 375, distance: 120.9
click at [227, 375] on textarea at bounding box center [446, 376] width 451 height 42
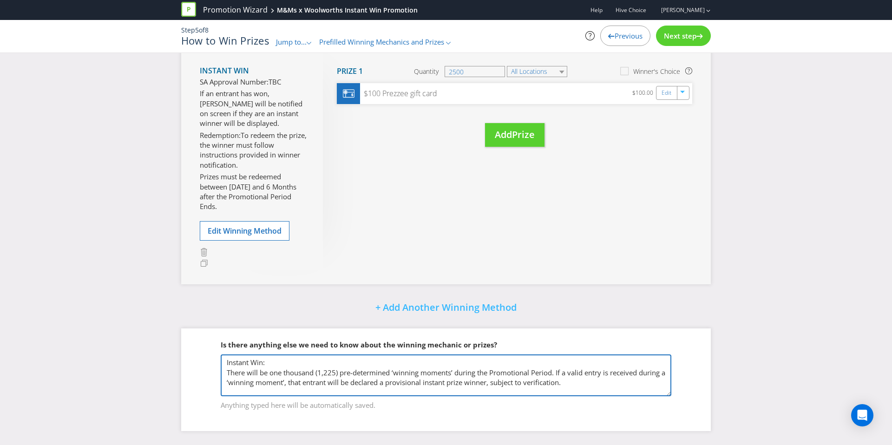
scroll to position [0, 0]
click at [228, 363] on textarea at bounding box center [446, 376] width 451 height 42
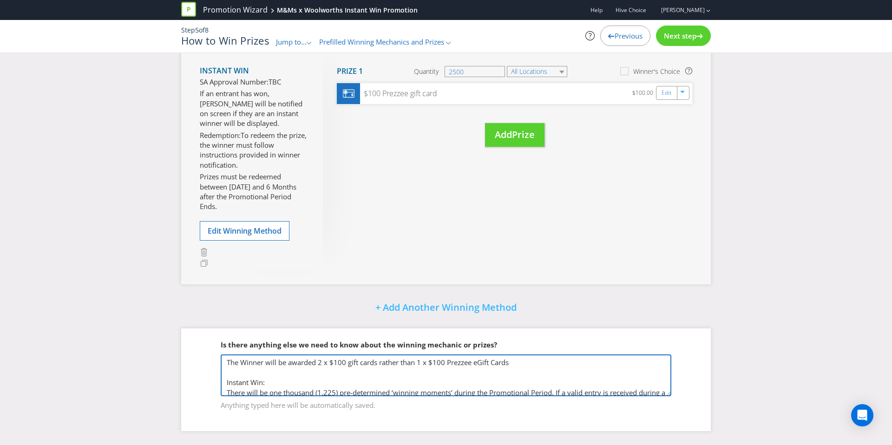
drag, startPoint x: 509, startPoint y: 362, endPoint x: 436, endPoint y: 365, distance: 72.6
click at [436, 365] on textarea at bounding box center [446, 376] width 451 height 42
click at [435, 365] on textarea at bounding box center [446, 376] width 451 height 42
drag, startPoint x: 514, startPoint y: 366, endPoint x: 445, endPoint y: 366, distance: 69.7
click at [444, 366] on textarea at bounding box center [446, 376] width 451 height 42
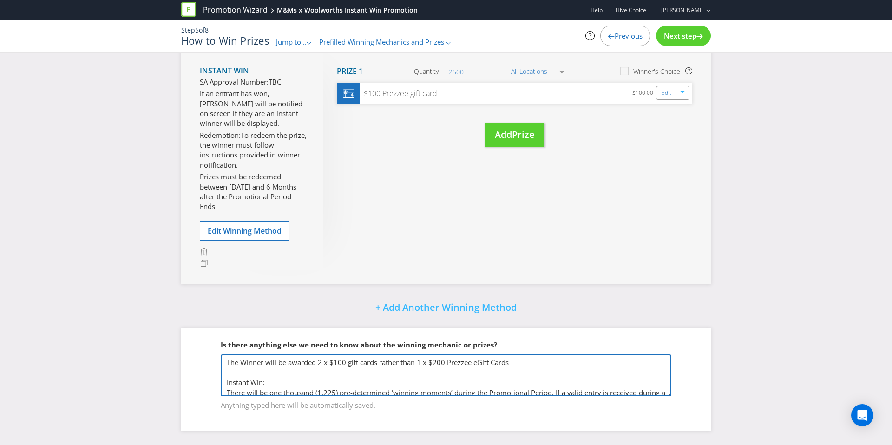
click at [445, 366] on textarea at bounding box center [446, 376] width 451 height 42
drag, startPoint x: 446, startPoint y: 365, endPoint x: 524, endPoint y: 360, distance: 78.2
click at [524, 360] on textarea at bounding box center [446, 376] width 451 height 42
drag, startPoint x: 491, startPoint y: 365, endPoint x: 448, endPoint y: 367, distance: 42.4
click at [448, 367] on textarea at bounding box center [446, 376] width 451 height 42
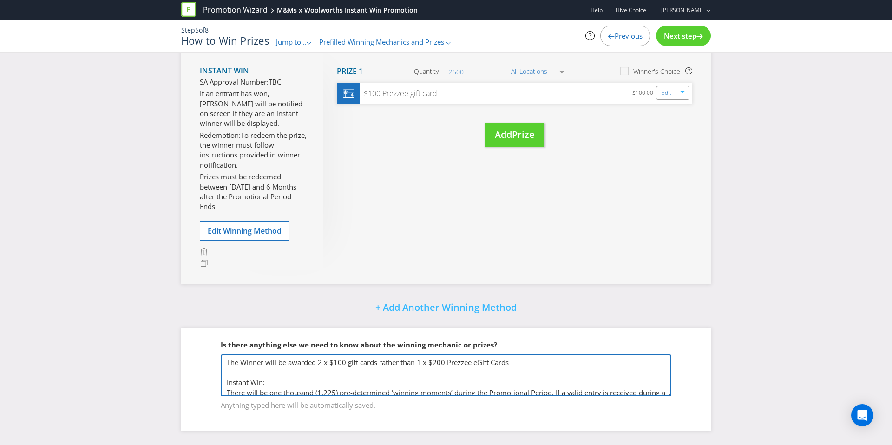
drag, startPoint x: 349, startPoint y: 363, endPoint x: 377, endPoint y: 364, distance: 28.4
click at [377, 364] on textarea at bounding box center [446, 376] width 451 height 42
paste textarea "Prezzee eGift C"
type textarea "The Winner will be awarded 2 x $100 Prezzee eGift Cards rather than 1 x $200 Pr…"
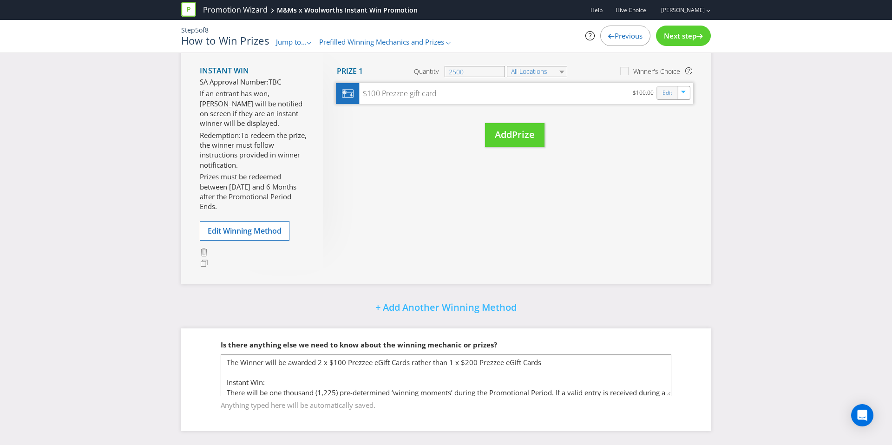
click at [661, 96] on div "Edit" at bounding box center [668, 92] width 21 height 13
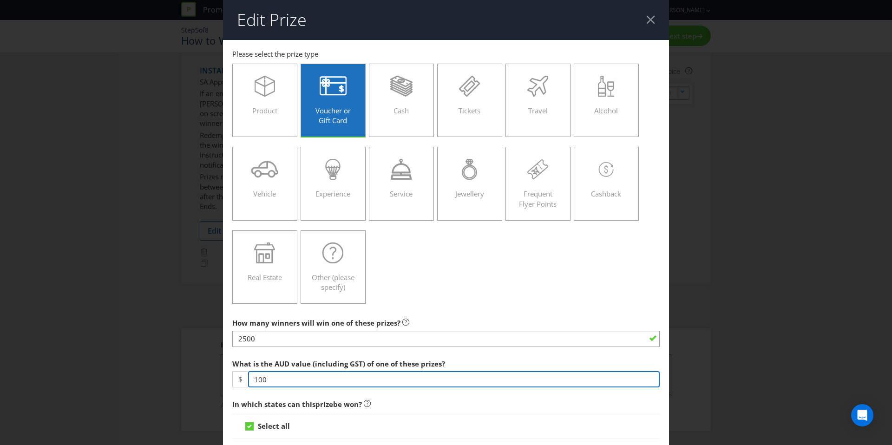
click at [257, 377] on input "100" at bounding box center [454, 379] width 412 height 16
type input "200"
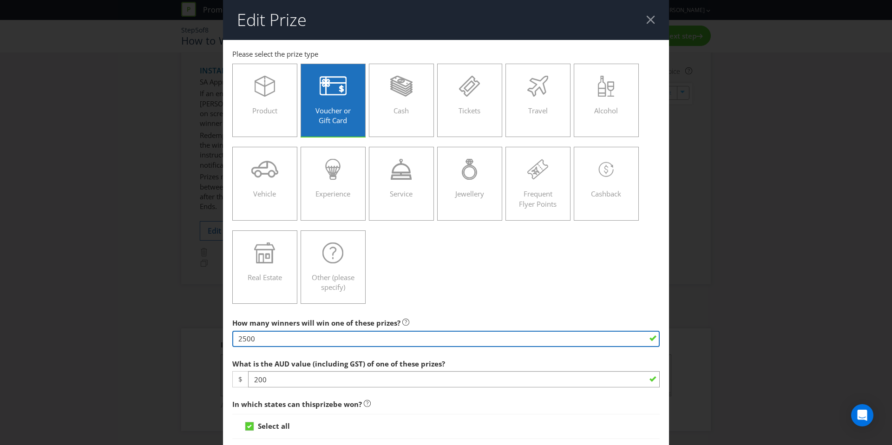
click at [243, 341] on input "2500" at bounding box center [446, 339] width 428 height 16
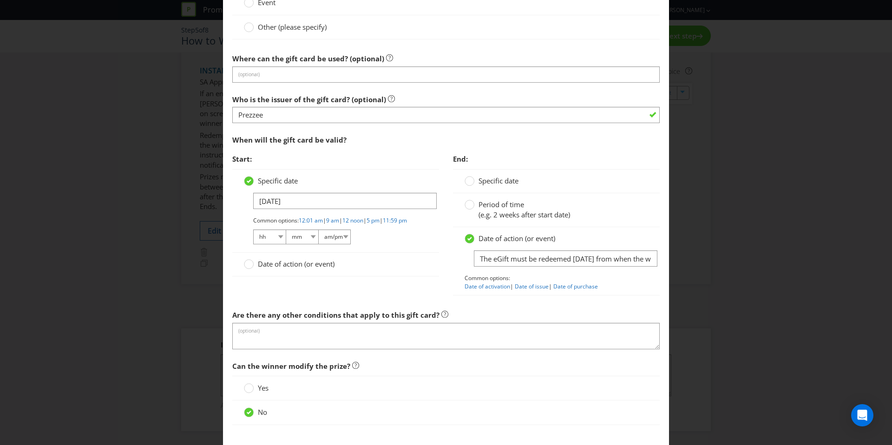
scroll to position [926, 0]
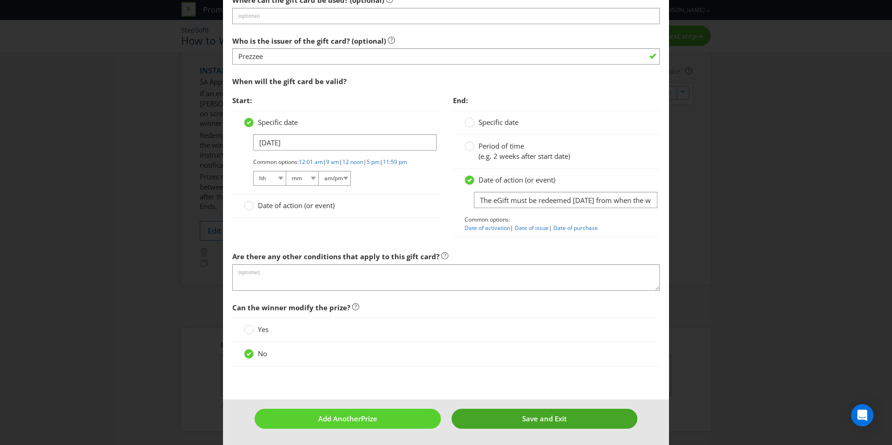
type input "1250"
click at [515, 423] on button "Save and Exit" at bounding box center [545, 419] width 186 height 20
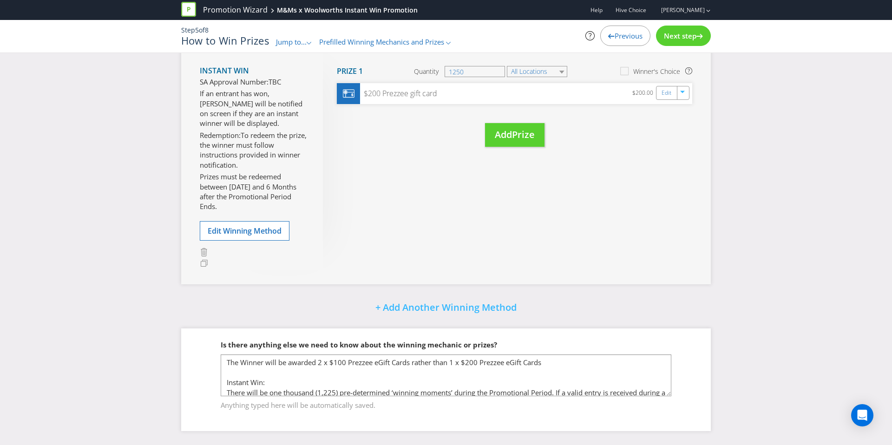
scroll to position [1, 0]
click at [459, 70] on input "1250" at bounding box center [475, 71] width 60 height 11
click at [401, 159] on div "Move Here Drag here to move prize Prize 1 Quantity 1225 All Locations Winner's …" at bounding box center [507, 107] width 369 height 116
click at [461, 74] on input "1225" at bounding box center [475, 71] width 60 height 11
type input "1250"
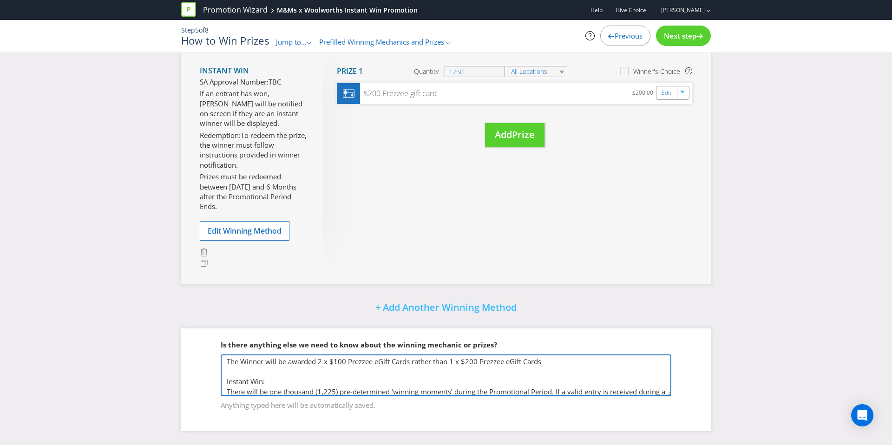
click at [335, 392] on textarea at bounding box center [446, 376] width 451 height 42
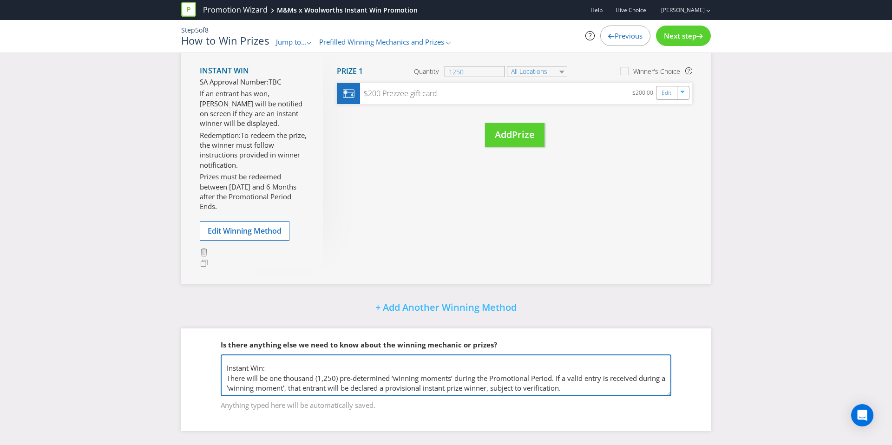
scroll to position [0, 0]
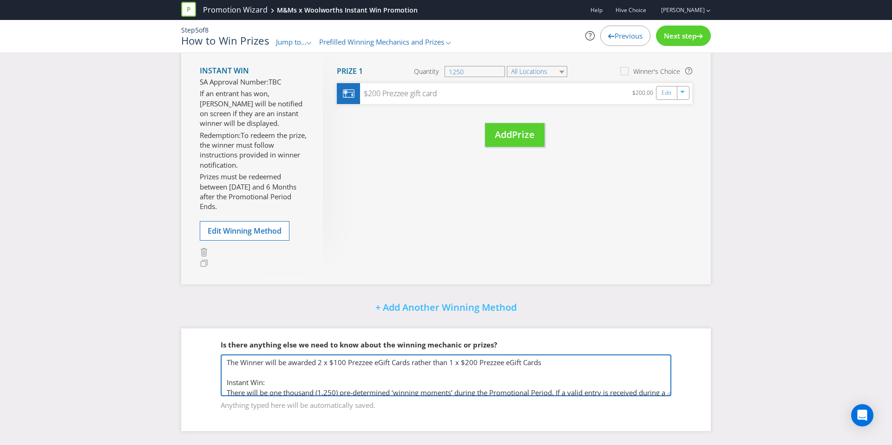
click at [547, 362] on textarea at bounding box center [446, 376] width 451 height 42
type textarea "The Winner will be awarded 2 x $100 Prezzee eGift Cards rather than 1 x $200 Pr…"
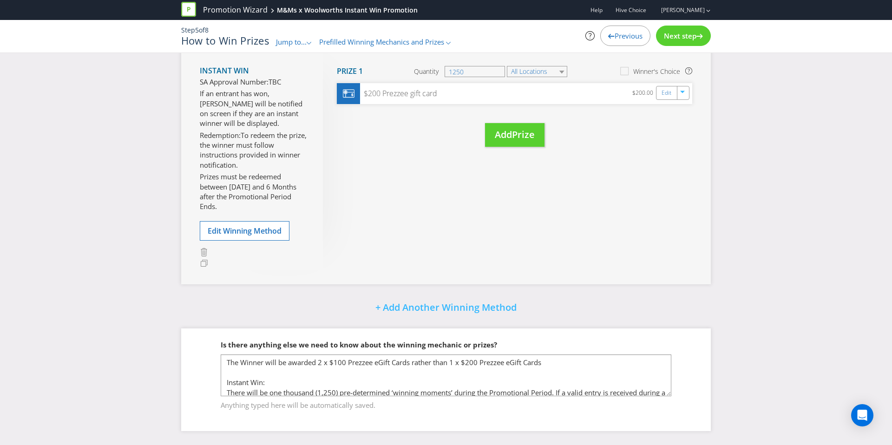
click at [596, 282] on div "Instant Win SA Approval Number: TBC If an entrant has won, Winner will be notif…" at bounding box center [446, 159] width 530 height 249
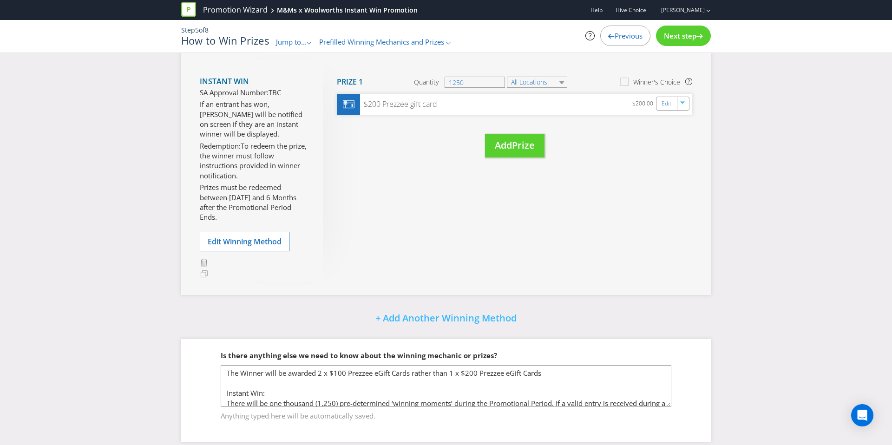
scroll to position [202, 0]
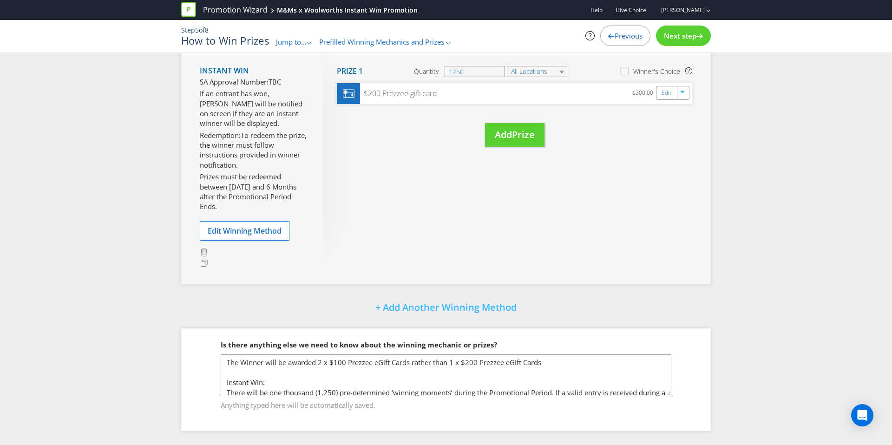
click at [682, 39] on span "Next step" at bounding box center [680, 35] width 33 height 9
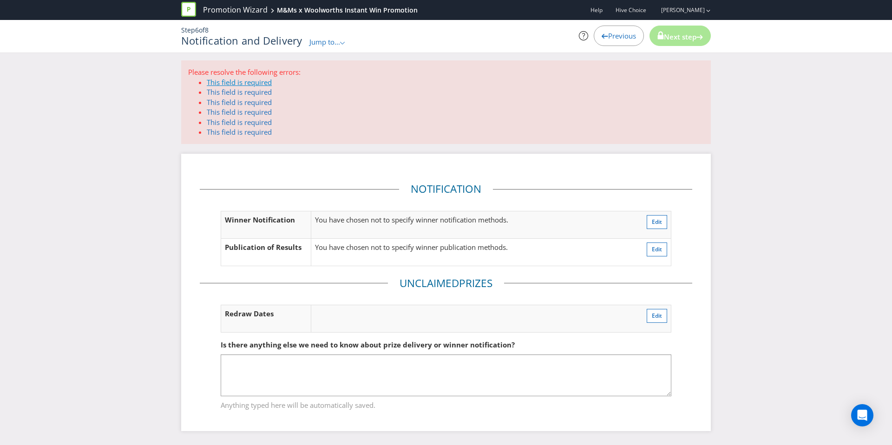
click at [260, 82] on link "This field is required" at bounding box center [239, 82] width 65 height 9
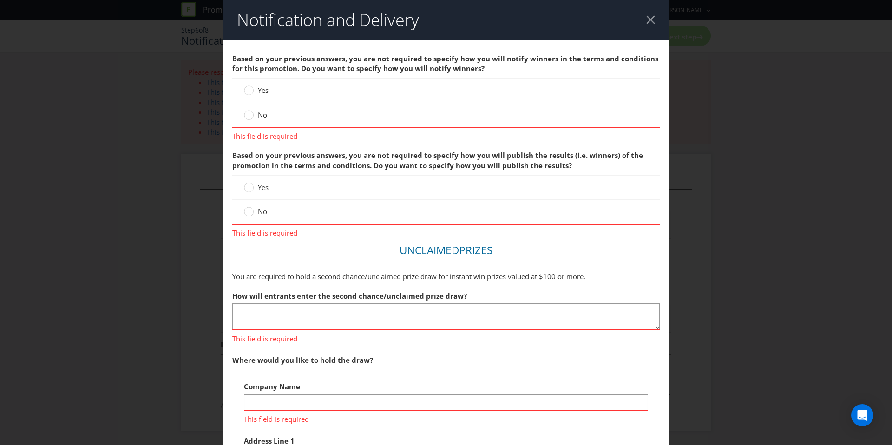
click at [261, 87] on span "Yes" at bounding box center [263, 90] width 11 height 9
click at [0, 0] on input "Yes" at bounding box center [0, 0] width 0 height 0
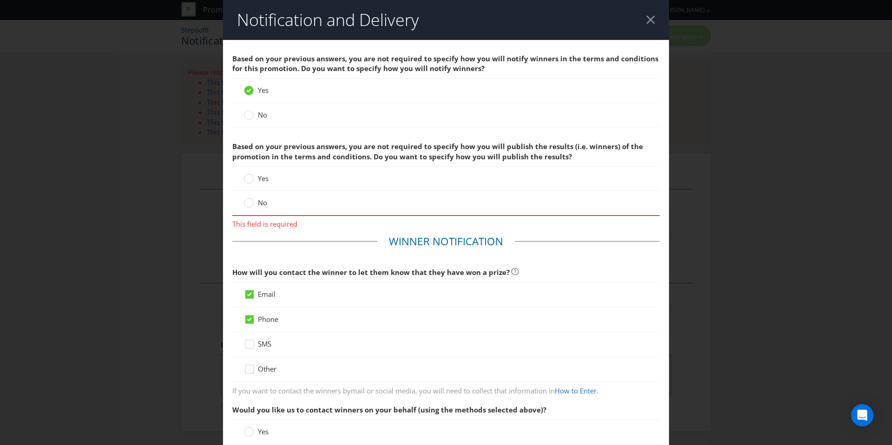
click at [259, 116] on span "No" at bounding box center [262, 114] width 9 height 9
click at [0, 0] on input "No" at bounding box center [0, 0] width 0 height 0
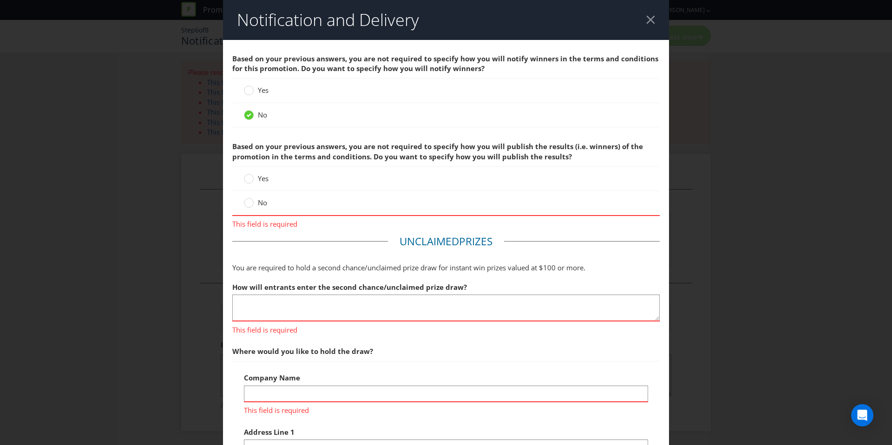
click at [259, 204] on span "No" at bounding box center [262, 202] width 9 height 9
click at [0, 0] on input "No" at bounding box center [0, 0] width 0 height 0
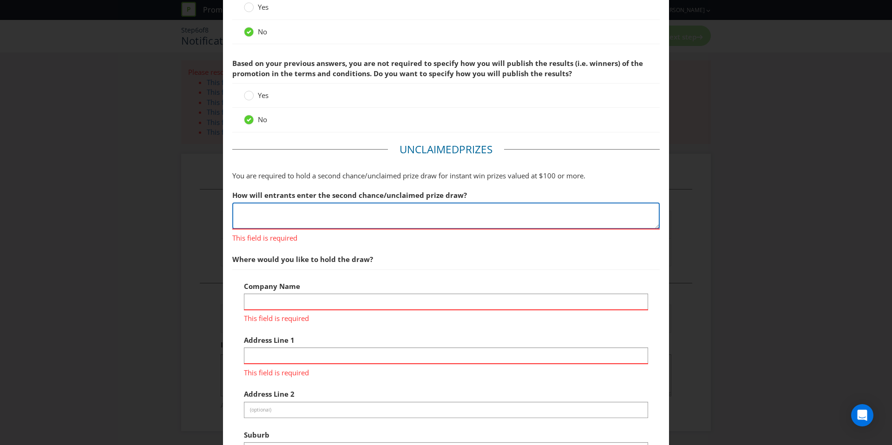
click at [280, 220] on textarea at bounding box center [446, 216] width 428 height 26
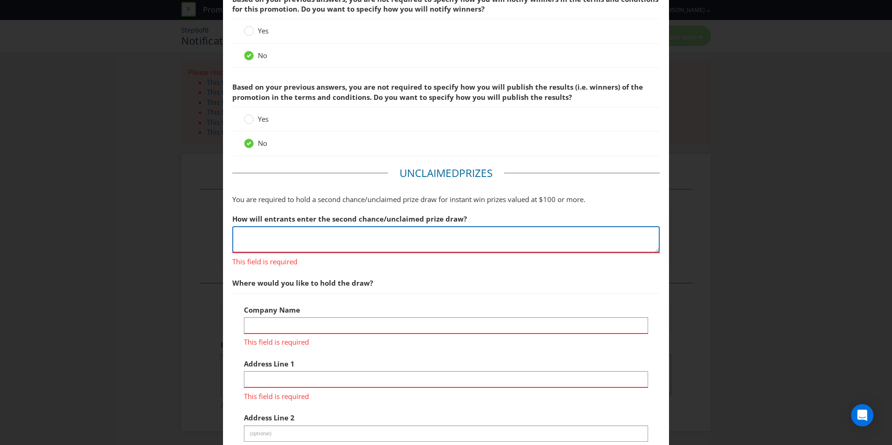
scroll to position [58, 0]
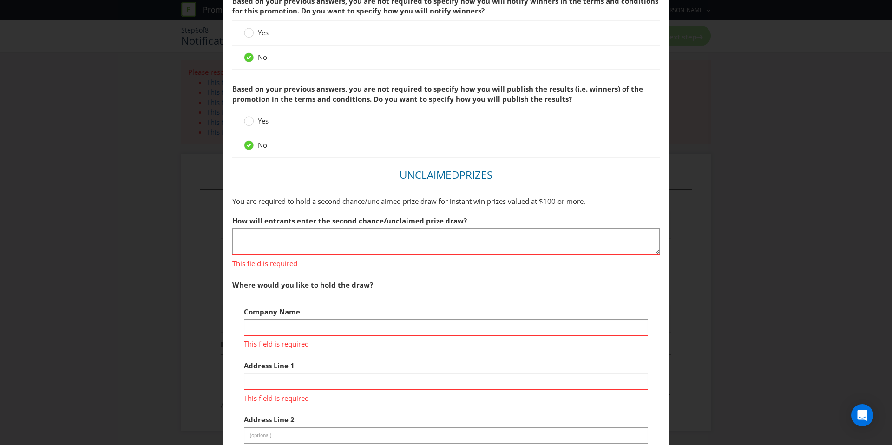
click at [313, 214] on label "How will entrants enter the second chance/unclaimed prize draw?" at bounding box center [350, 218] width 237 height 14
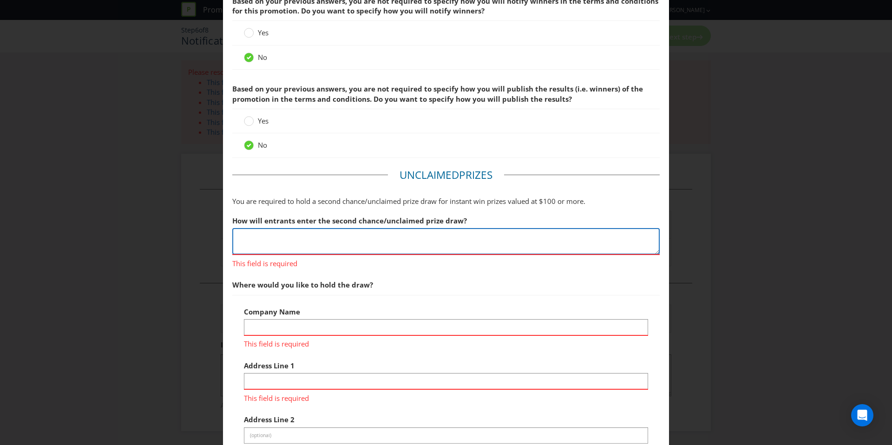
click at [308, 243] on textarea at bounding box center [446, 241] width 428 height 26
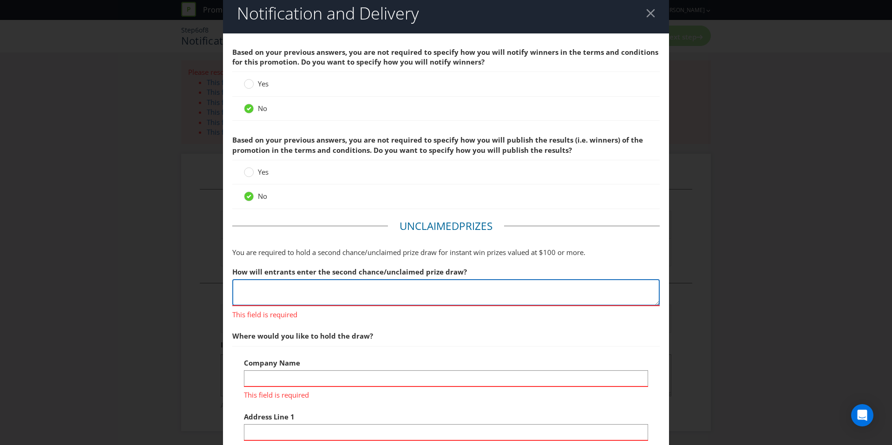
scroll to position [0, 0]
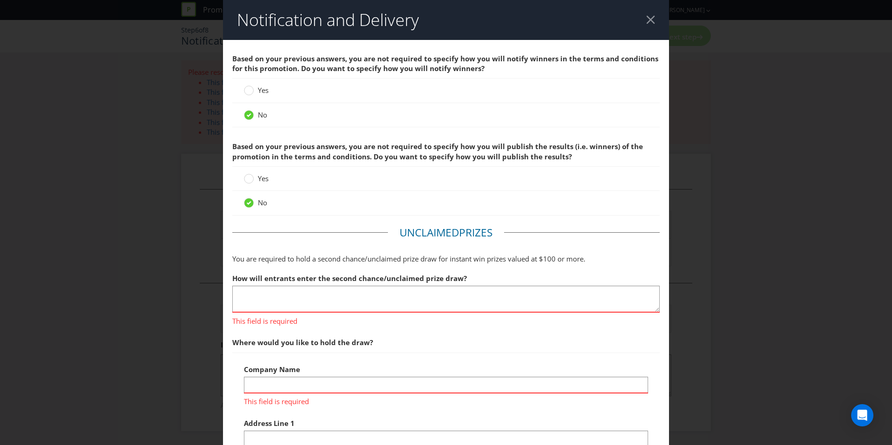
click at [654, 21] on div at bounding box center [650, 19] width 9 height 9
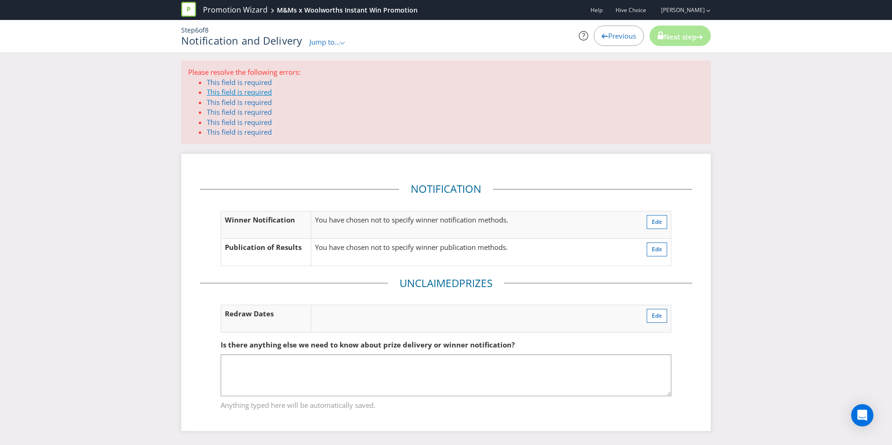
click at [246, 92] on link "This field is required" at bounding box center [239, 91] width 65 height 9
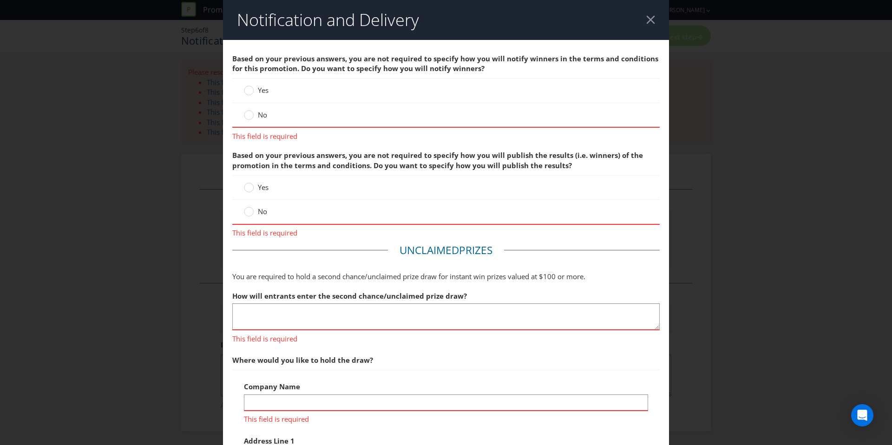
click at [259, 116] on span "No" at bounding box center [262, 114] width 9 height 9
click at [0, 0] on input "No" at bounding box center [0, 0] width 0 height 0
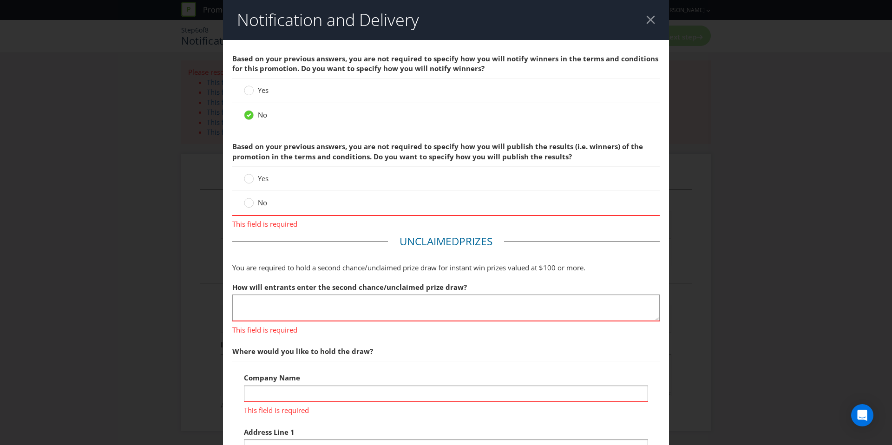
click at [268, 200] on span at bounding box center [268, 202] width 2 height 9
click at [0, 0] on input "No" at bounding box center [0, 0] width 0 height 0
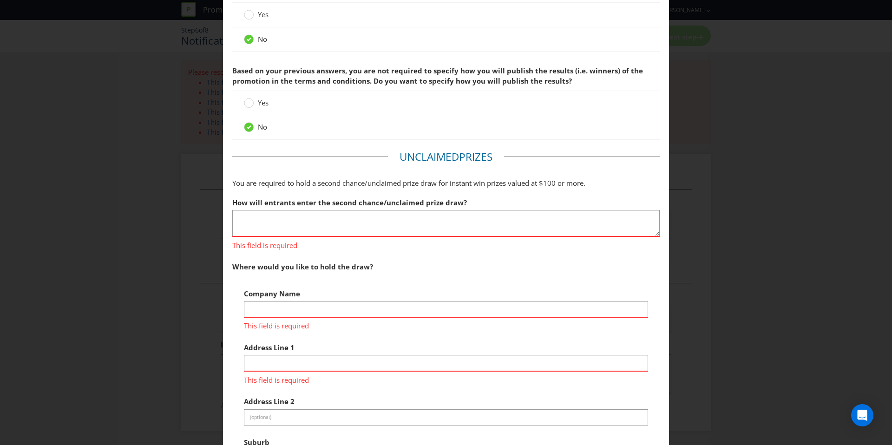
scroll to position [79, 0]
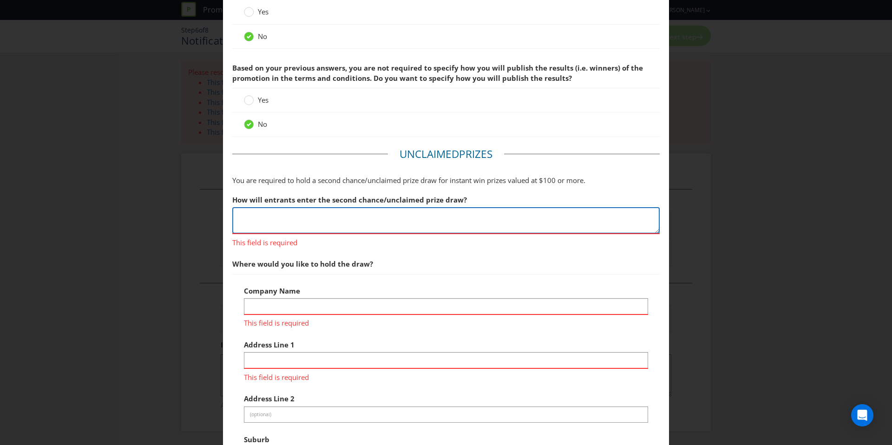
click at [321, 223] on textarea at bounding box center [446, 220] width 428 height 26
type textarea "N/A"
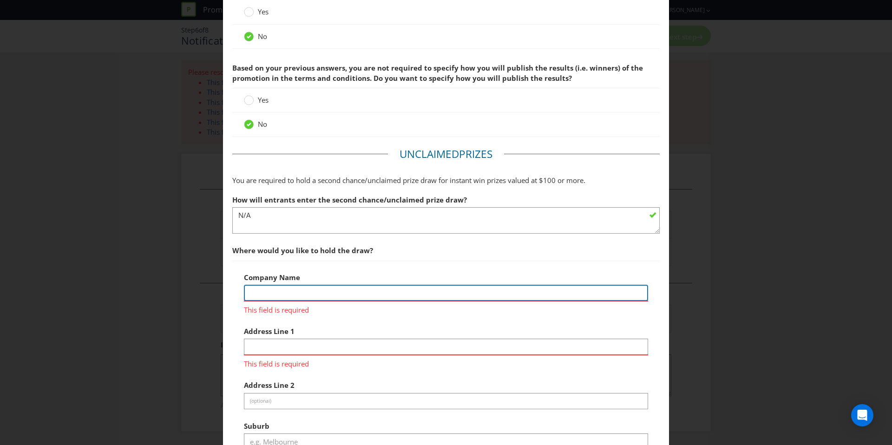
click at [335, 293] on input "text" at bounding box center [446, 293] width 404 height 16
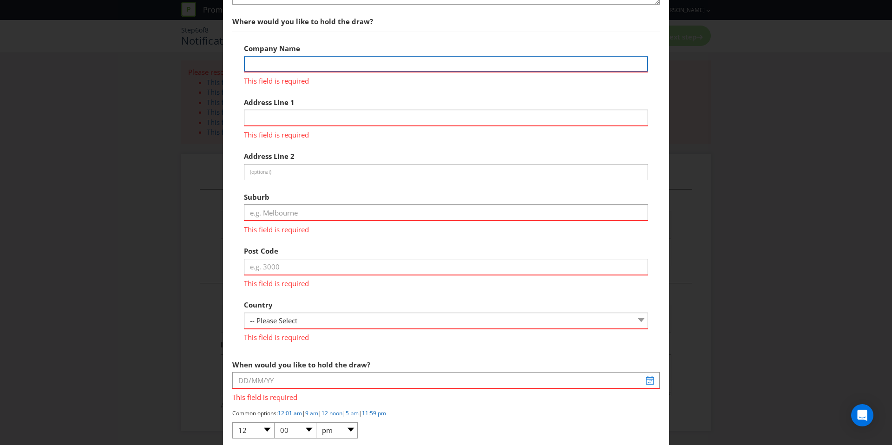
scroll to position [464, 0]
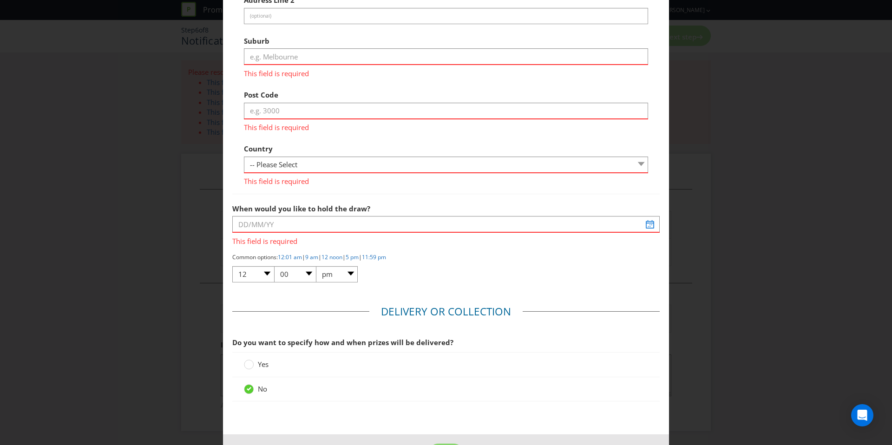
type input "Greeneagle Distribution and Fulfilment"
type input "[STREET_ADDRESS][PERSON_NAME]"
type input "Revesby"
type input "2212"
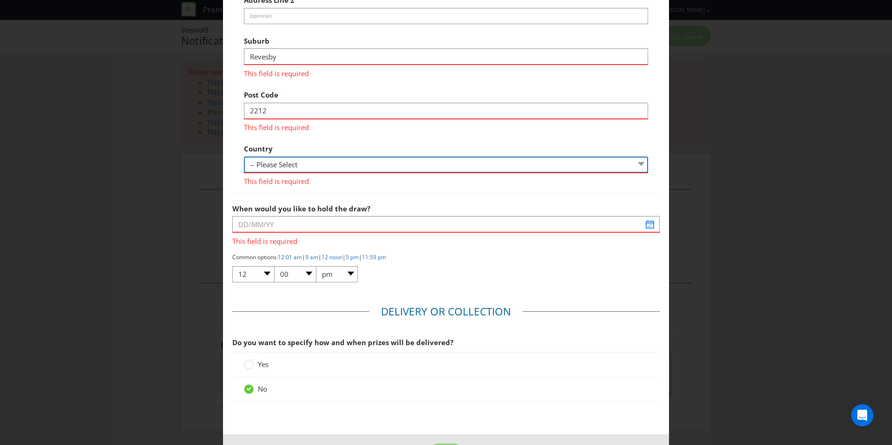
select select "AU"
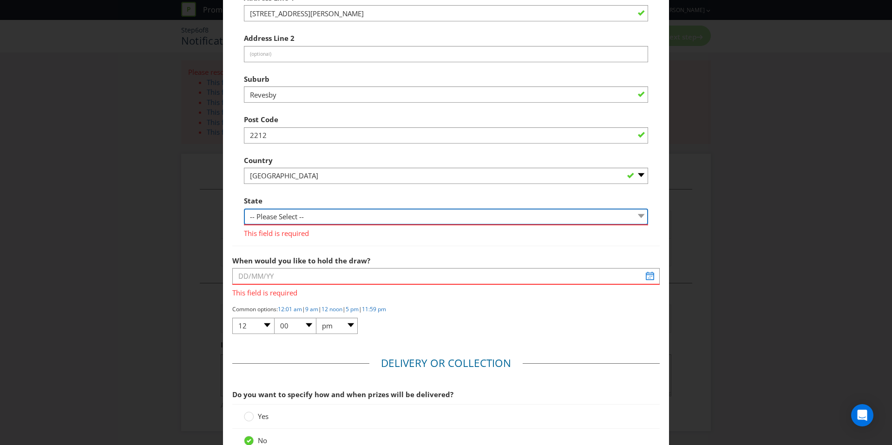
select select "[GEOGRAPHIC_DATA]"
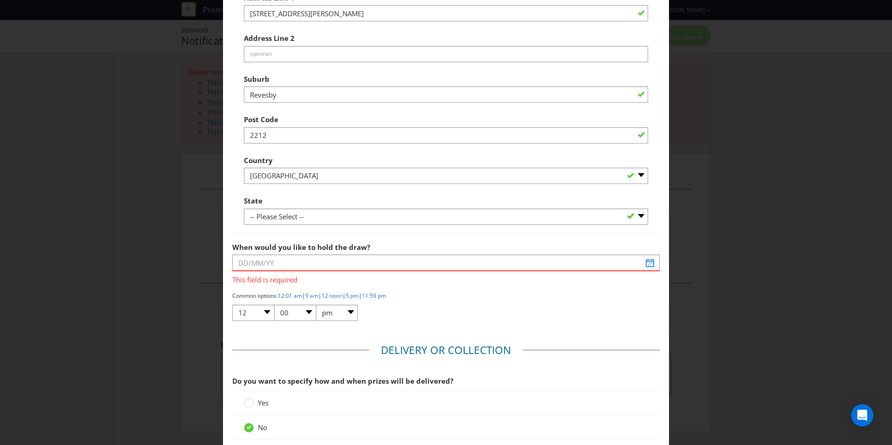
scroll to position [352, 0]
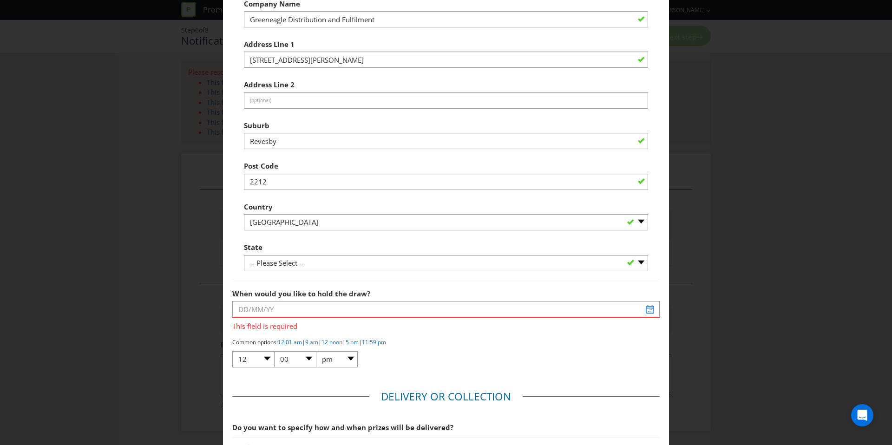
click at [352, 125] on div "Suburb Revesby" at bounding box center [446, 132] width 404 height 33
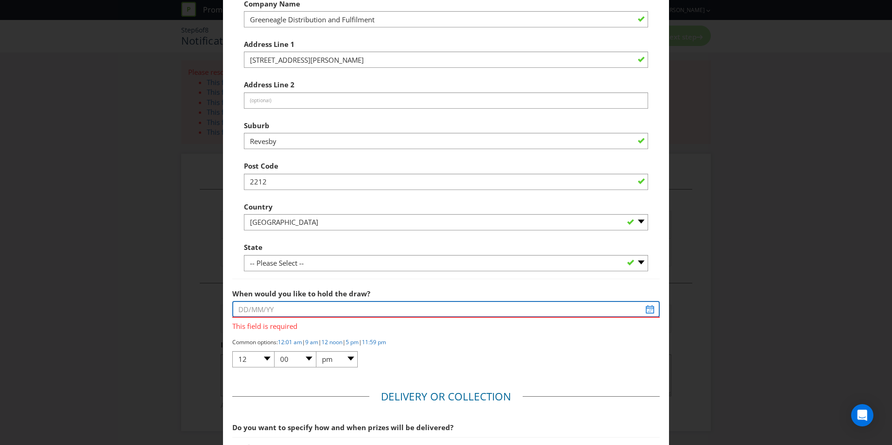
click at [323, 305] on input "text" at bounding box center [446, 309] width 428 height 16
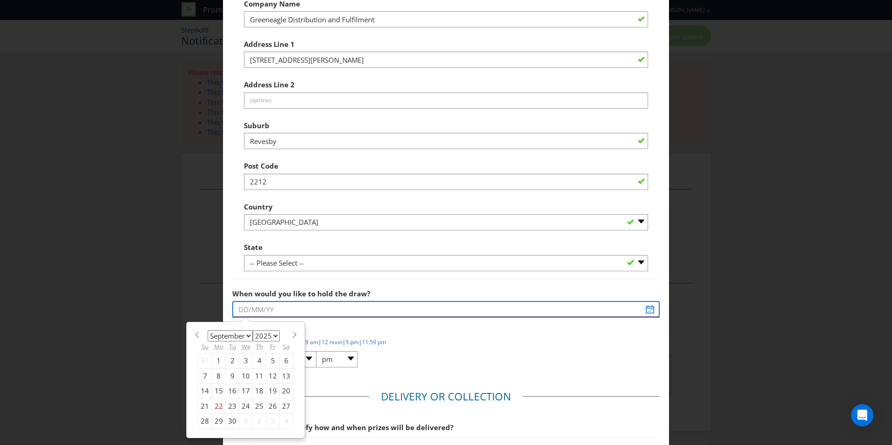
click at [243, 307] on input "text" at bounding box center [446, 309] width 428 height 16
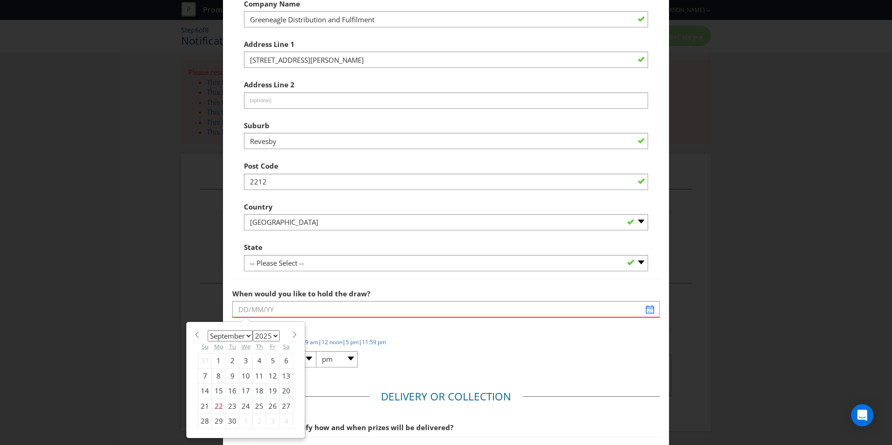
click at [487, 351] on div "Common options: 12:01 am | 9 am | 12 noon | 5 pm | 11:59 pm 01 02 03 04 05 06 0…" at bounding box center [446, 353] width 428 height 30
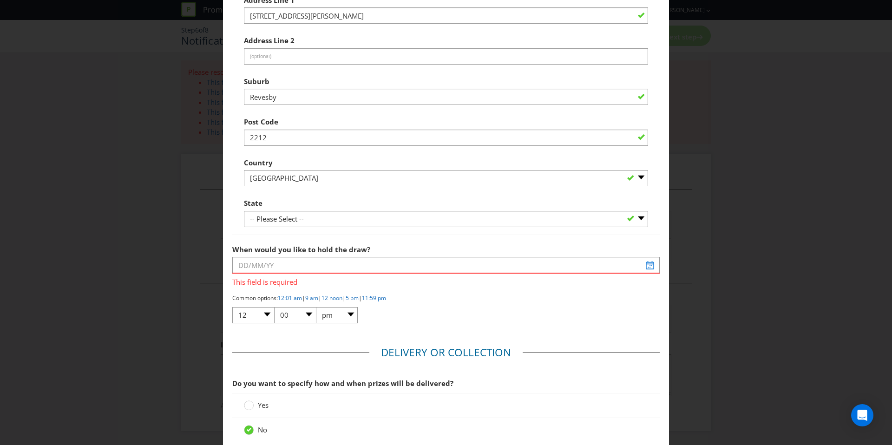
scroll to position [399, 0]
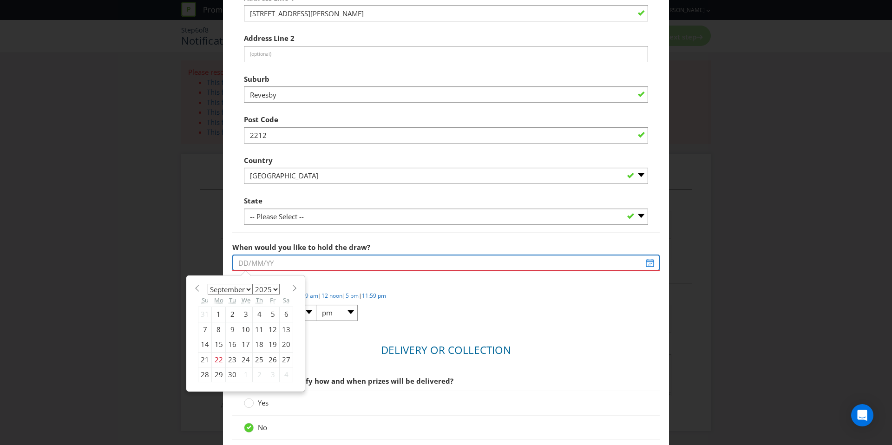
click at [295, 264] on input "text" at bounding box center [446, 263] width 428 height 16
click at [225, 284] on select "January February March April May June July August September October November De…" at bounding box center [230, 289] width 45 height 11
click at [298, 288] on div "January February March April May June July August September October November [D…" at bounding box center [246, 334] width 118 height 116
click at [296, 288] on div "January February March April May June July August September October November [D…" at bounding box center [246, 334] width 118 height 116
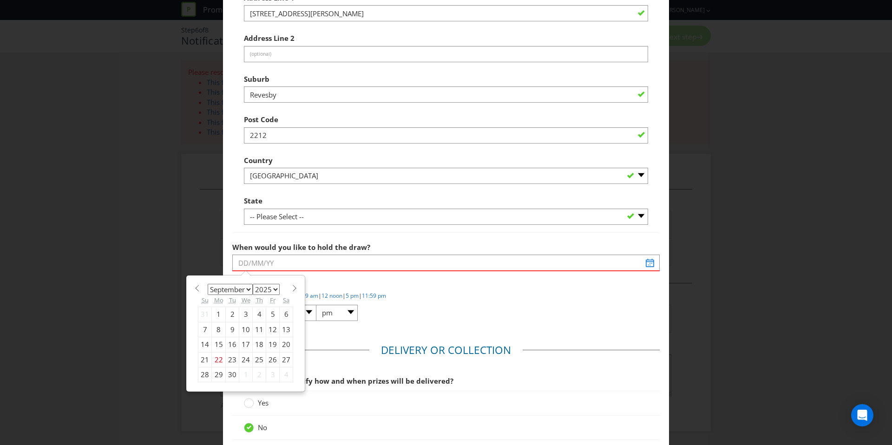
click at [296, 288] on div "January February March April May June July August September October November [D…" at bounding box center [246, 334] width 118 height 116
click at [294, 288] on span at bounding box center [294, 288] width 7 height 7
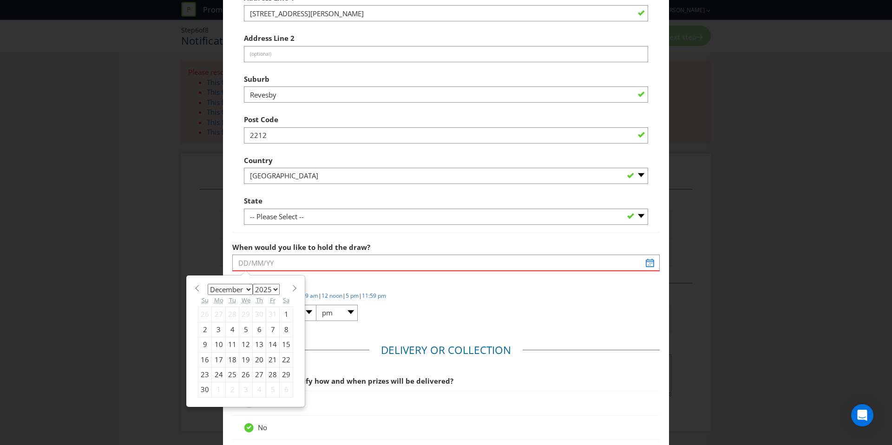
select select "0"
select select "2026"
click at [294, 288] on span at bounding box center [294, 288] width 7 height 7
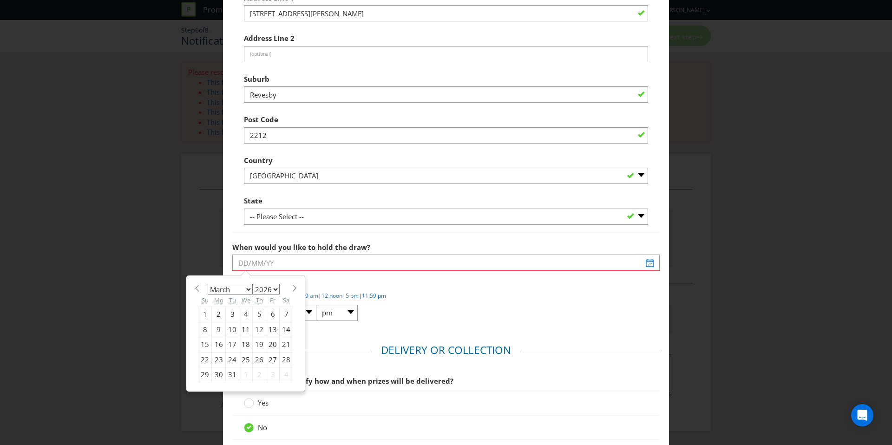
select select "3"
click at [244, 316] on div "1" at bounding box center [245, 314] width 13 height 15
type input "[DATE]"
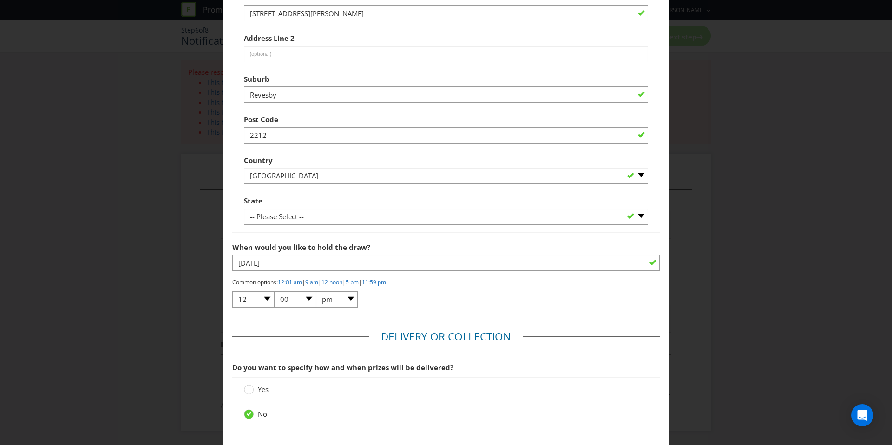
click at [471, 303] on div "Common options: 12:01 am | 9 am | 12 noon | 5 pm | 11:59 pm 01 02 03 04 05 06 0…" at bounding box center [446, 293] width 428 height 30
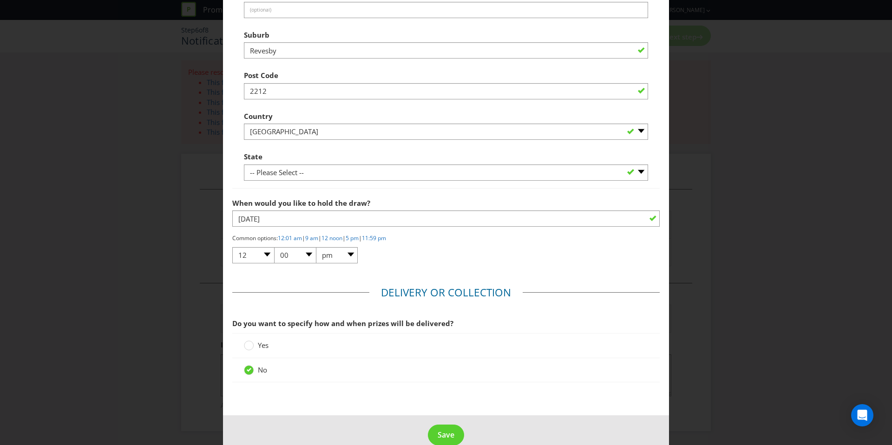
scroll to position [460, 0]
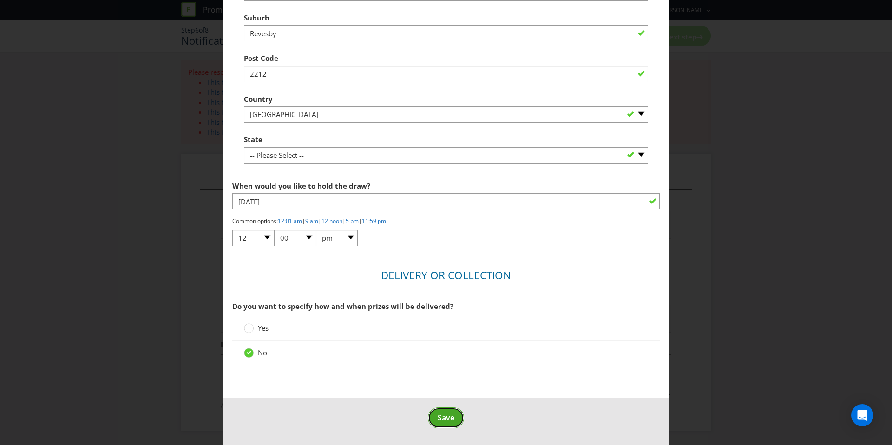
click at [450, 423] on button "Save" at bounding box center [446, 418] width 36 height 21
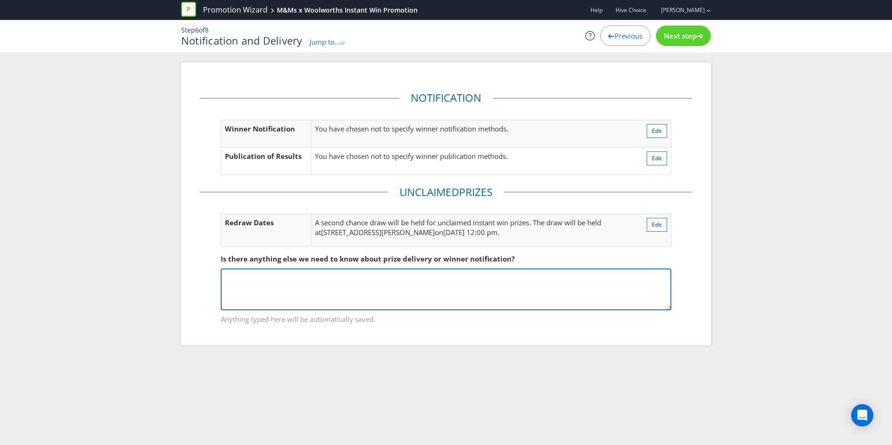
click at [404, 296] on textarea at bounding box center [446, 290] width 451 height 42
type textarea "An UCPD is not required for this?"
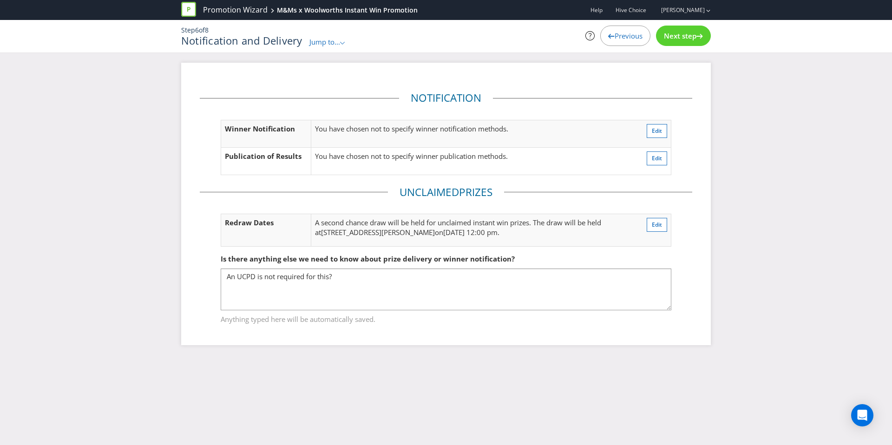
click at [669, 35] on span "Next step" at bounding box center [680, 35] width 33 height 9
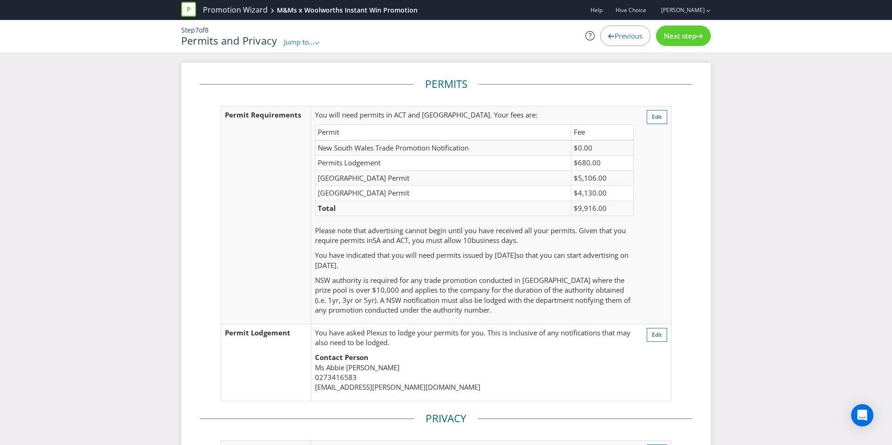
click at [684, 29] on div "Next step" at bounding box center [683, 36] width 55 height 20
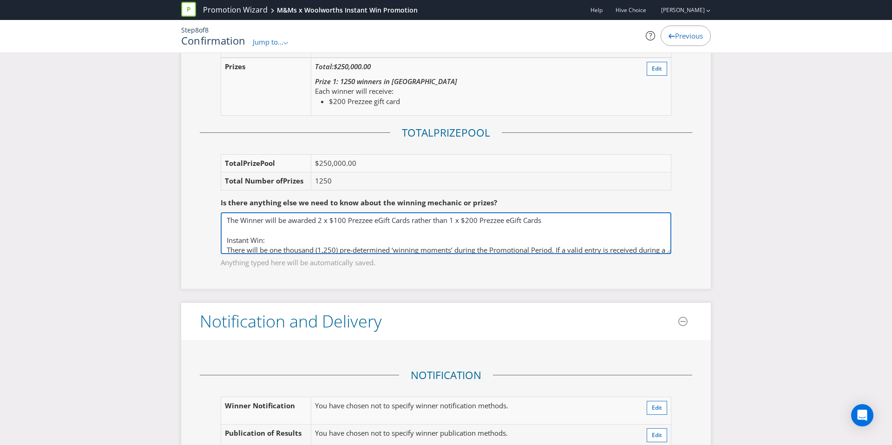
click at [547, 221] on textarea "The Winner will be awarded 2 x $100 Prezzee eGift Cards rather than 1 x $200 Pr…" at bounding box center [446, 233] width 451 height 42
type textarea "The Winner will be awarded 2 x $100 Prezzee eGift Cards rather than 1 x $200 Pr…"
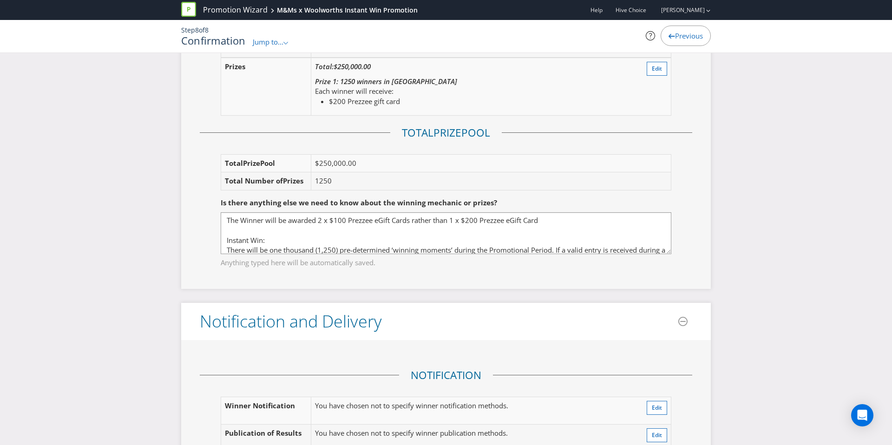
click at [614, 197] on div "Is there anything else we need to know about the winning mechanic or prizes?" at bounding box center [446, 202] width 451 height 19
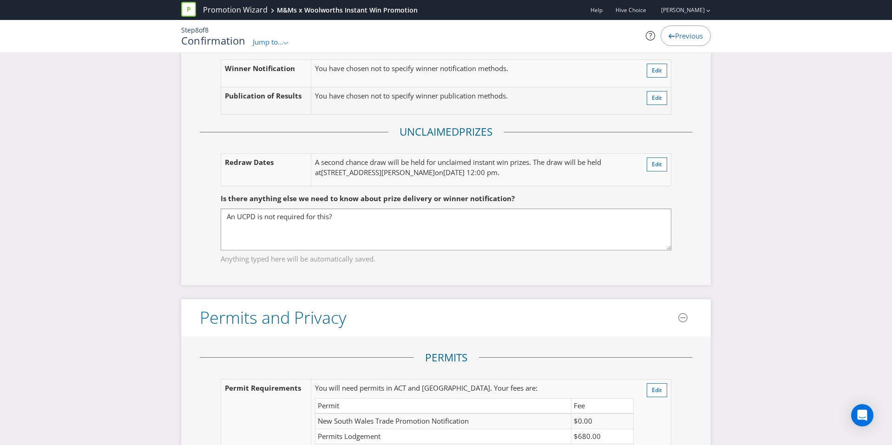
scroll to position [1584, 0]
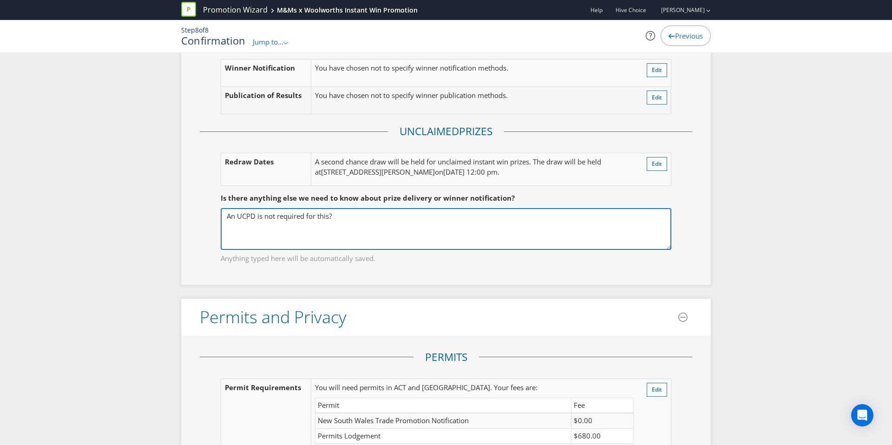
click at [336, 217] on textarea "An UCPD is not required for this?" at bounding box center [446, 229] width 451 height 42
type textarea "An UCPD is not required for this as the prize value is under $250?"
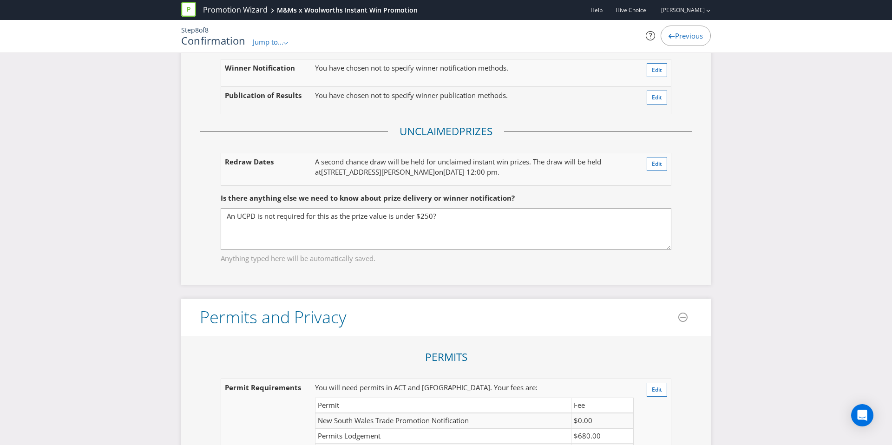
click at [322, 270] on fieldset "Is there anything else we need to know about prize delivery or winner notificat…" at bounding box center [446, 223] width 493 height 96
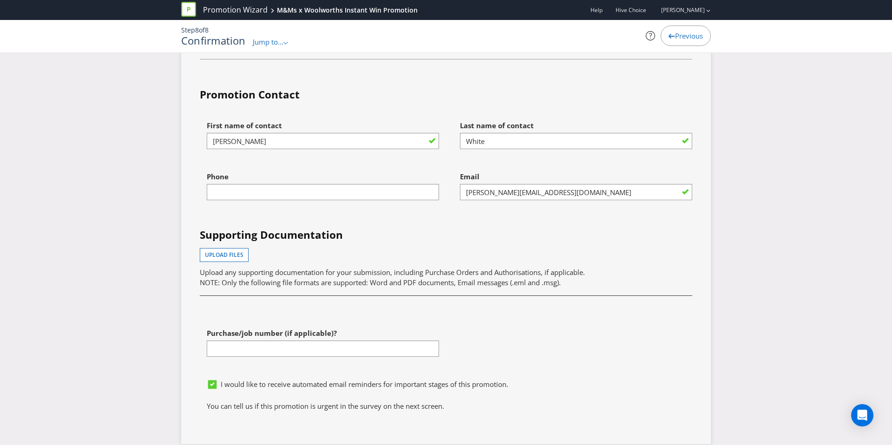
scroll to position [2973, 0]
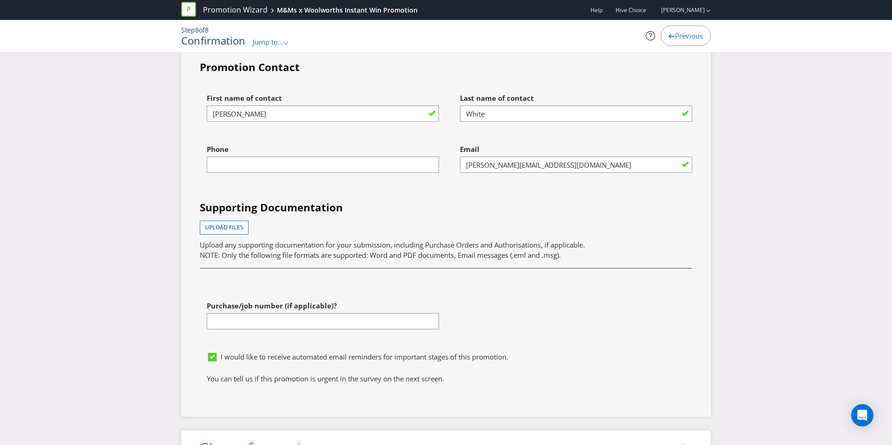
click at [258, 174] on div "Phone" at bounding box center [319, 165] width 253 height 51
click at [259, 173] on div at bounding box center [323, 172] width 232 height 1
click at [259, 168] on input "text" at bounding box center [323, 165] width 232 height 16
type input "0499503860"
click at [401, 198] on div "First name of contact [PERSON_NAME] Last name of contact White Phone [PHONE_NUM…" at bounding box center [446, 218] width 507 height 258
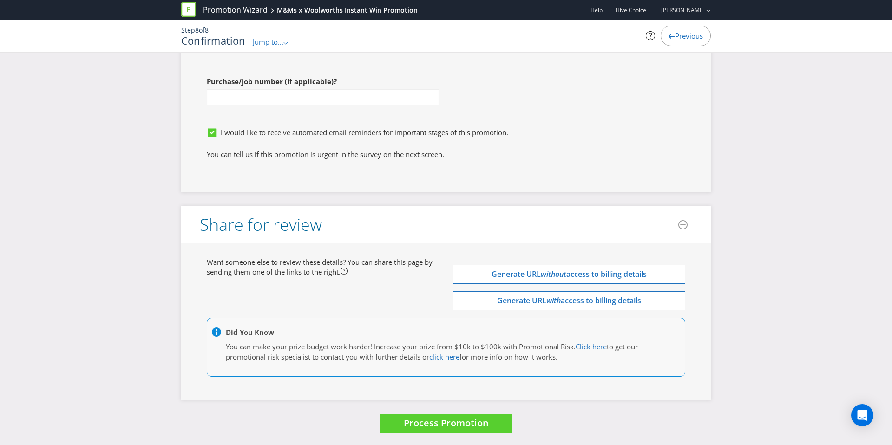
scroll to position [3199, 0]
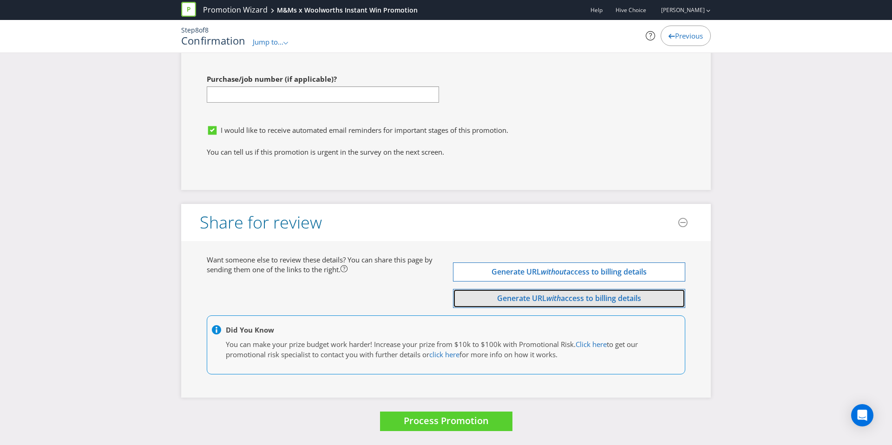
click at [558, 304] on button "Generate URL with access to billing details" at bounding box center [569, 298] width 232 height 19
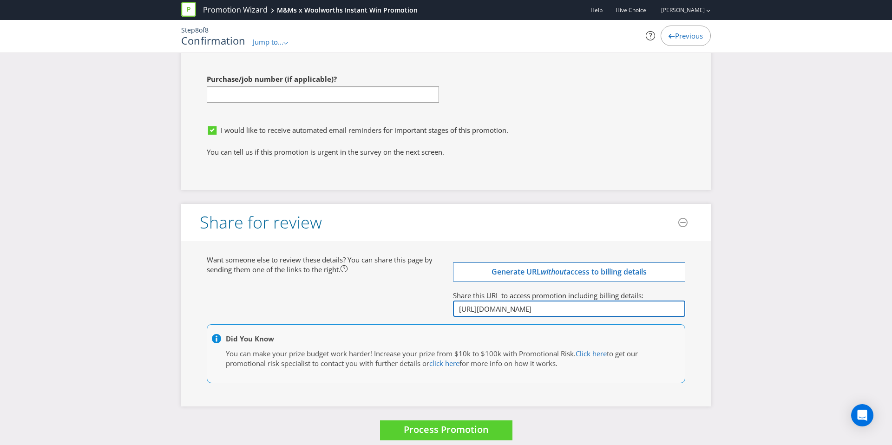
click at [555, 316] on input "[URL][DOMAIN_NAME]" at bounding box center [569, 309] width 232 height 16
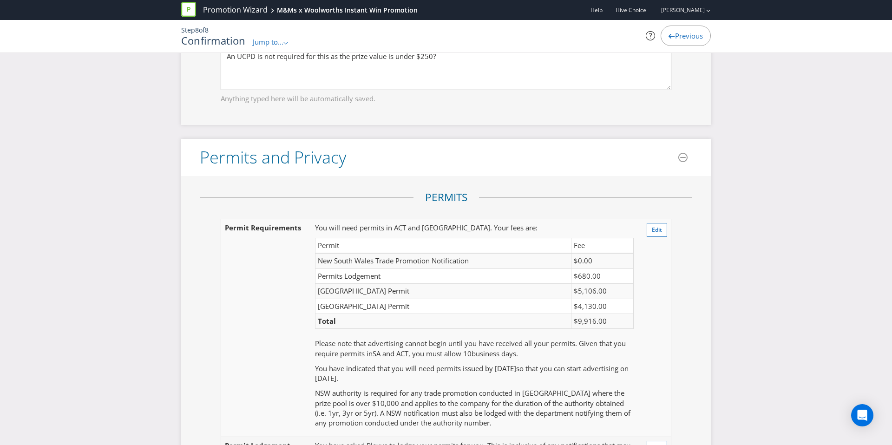
scroll to position [1747, 0]
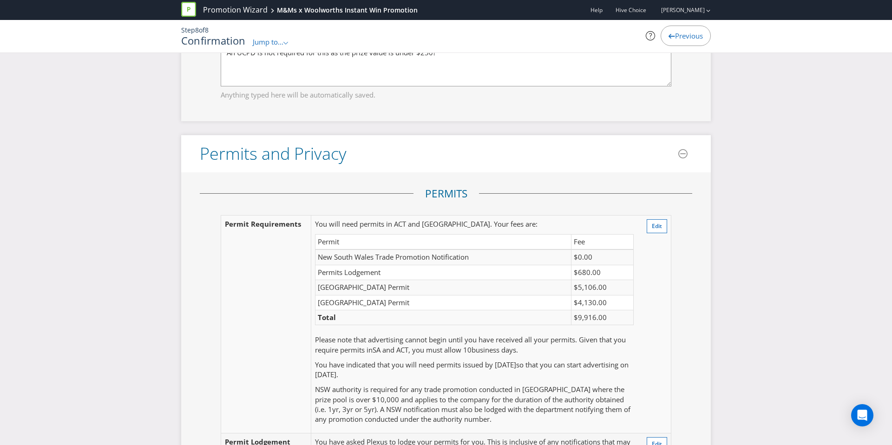
click at [667, 228] on td "Edit" at bounding box center [655, 324] width 34 height 218
click at [656, 228] on span "Edit" at bounding box center [657, 226] width 10 height 8
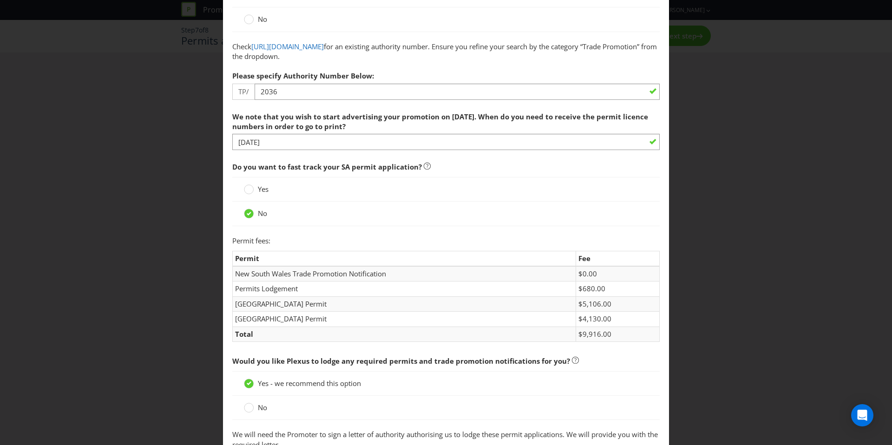
scroll to position [172, 0]
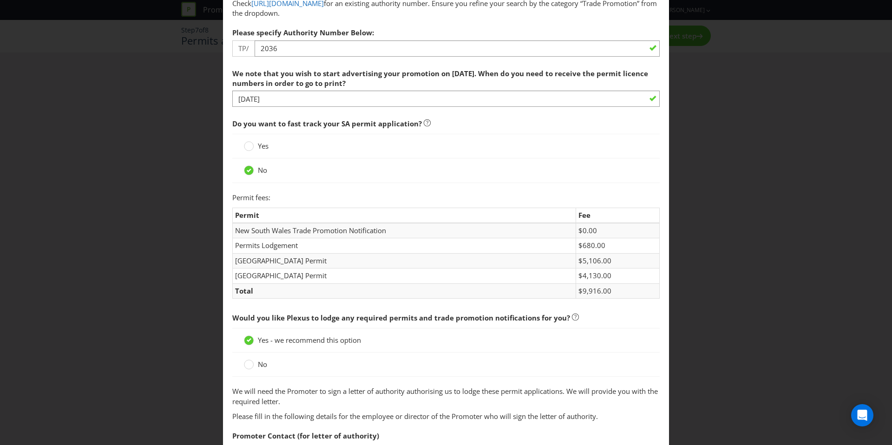
click at [264, 146] on span "Yes" at bounding box center [263, 145] width 11 height 9
click at [0, 0] on input "Yes" at bounding box center [0, 0] width 0 height 0
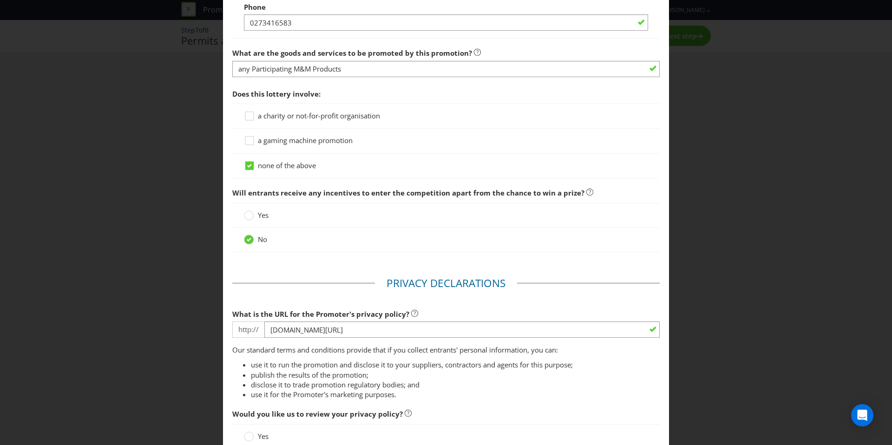
scroll to position [898, 0]
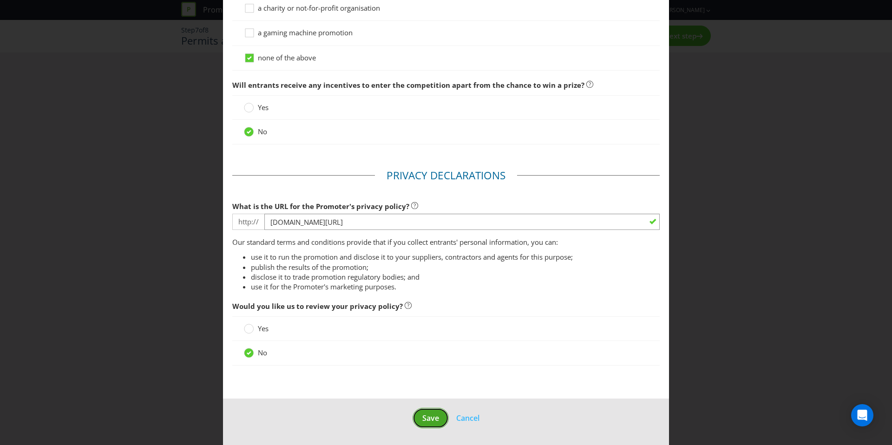
click at [431, 415] on span "Save" at bounding box center [430, 418] width 17 height 10
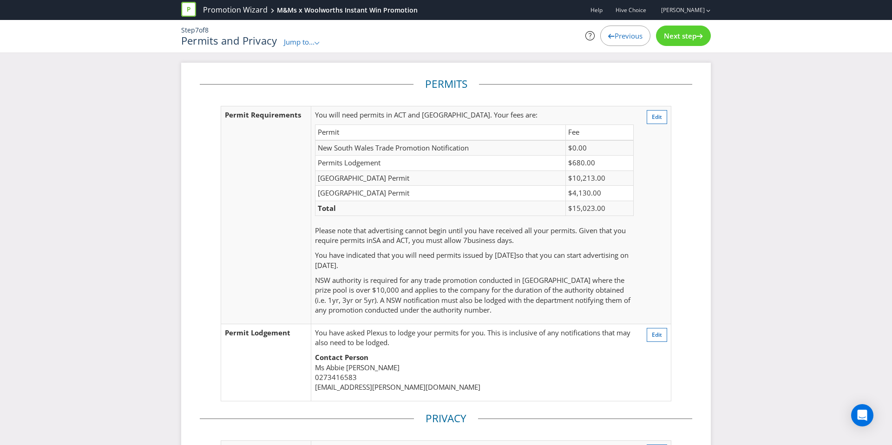
click at [706, 37] on div "Next step" at bounding box center [683, 36] width 55 height 20
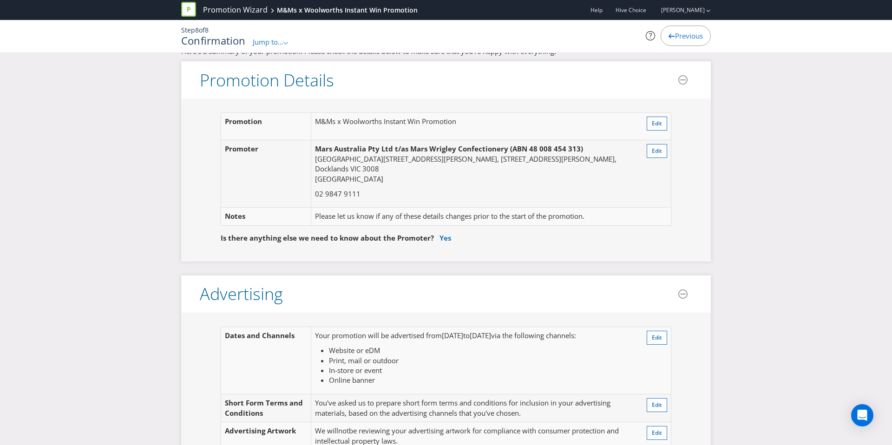
scroll to position [19, 0]
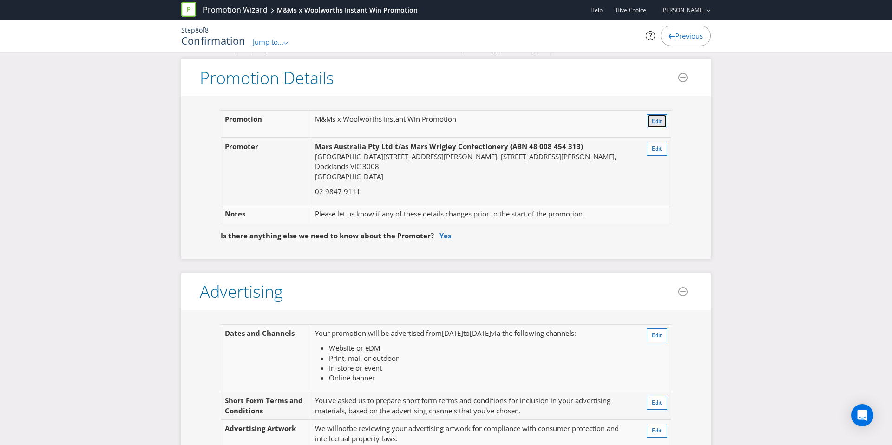
click at [655, 122] on span "Edit" at bounding box center [657, 121] width 10 height 8
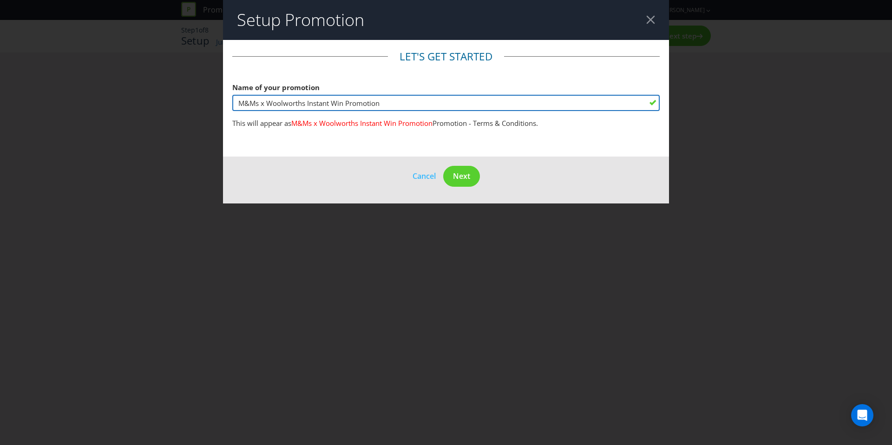
drag, startPoint x: 260, startPoint y: 104, endPoint x: 302, endPoint y: 105, distance: 41.4
click at [302, 105] on input "M&Ms x Woolworths Instant Win Promotion" at bounding box center [446, 103] width 428 height 16
drag, startPoint x: 308, startPoint y: 104, endPoint x: 261, endPoint y: 105, distance: 46.9
click at [261, 105] on input "M&Ms x Woolworths Instant Win Promotion" at bounding box center [446, 103] width 428 height 16
click at [267, 101] on input "M&Ms double The Fun Instant Win Promotion" at bounding box center [446, 103] width 428 height 16
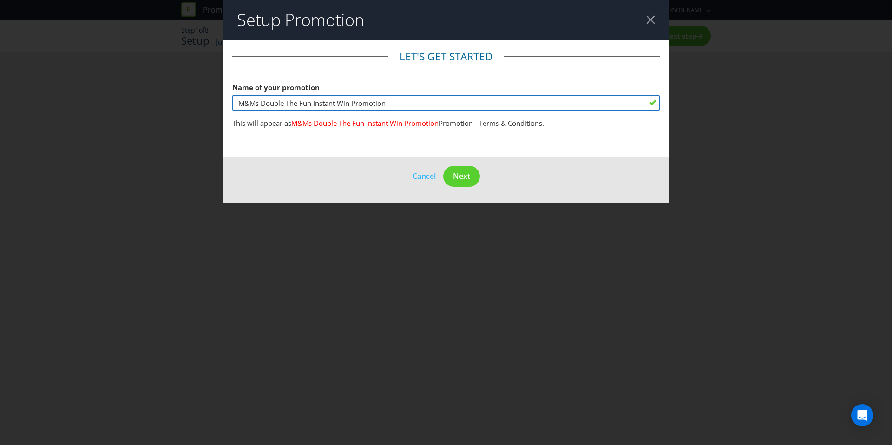
type input "M&Ms Double The Fun Instant Win Promotion"
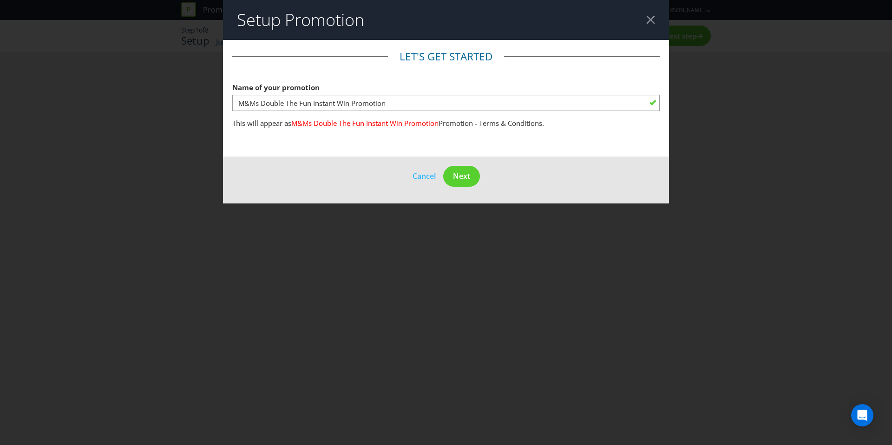
click at [301, 134] on main "Let's get started Name of your promotion M&Ms Double The Fun Instant Win Promot…" at bounding box center [446, 98] width 446 height 117
click at [457, 176] on span "Next" at bounding box center [461, 176] width 17 height 10
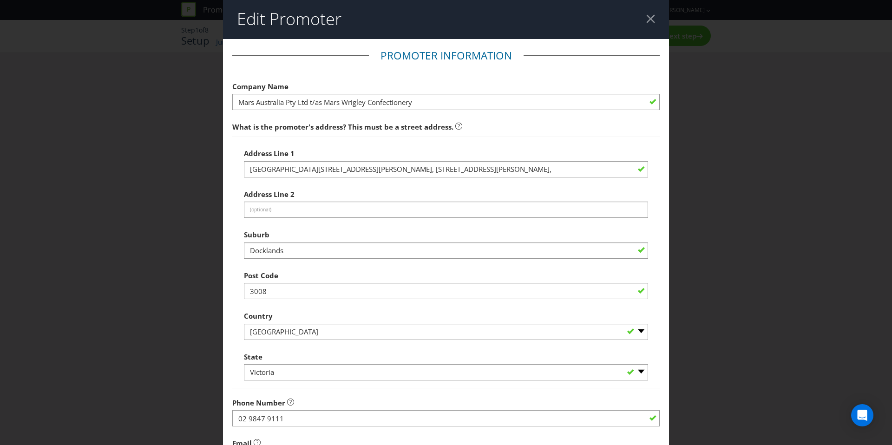
scroll to position [161, 0]
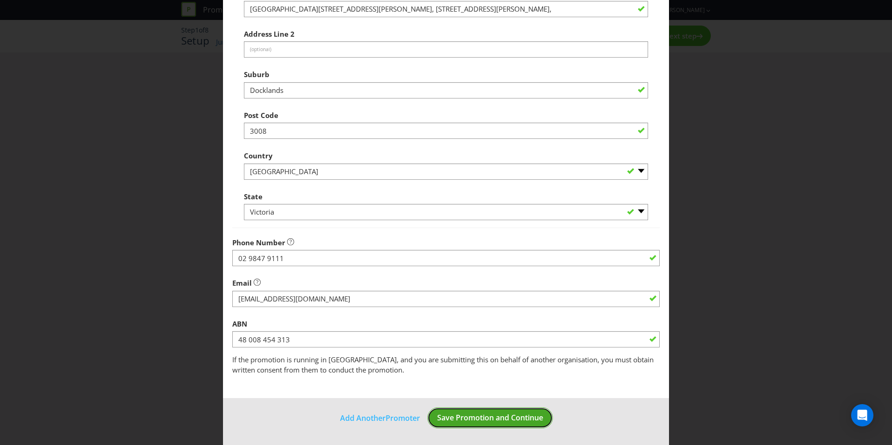
click at [489, 418] on span "Save Promotion and Continue" at bounding box center [490, 418] width 106 height 10
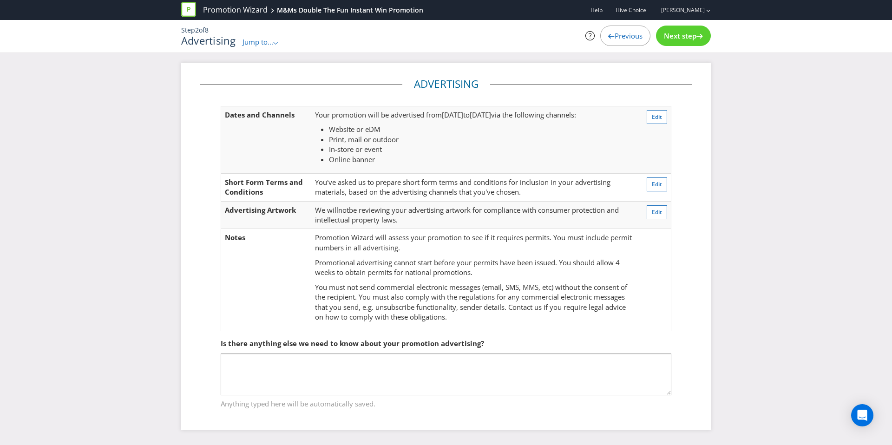
click at [684, 38] on span "Next step" at bounding box center [680, 35] width 33 height 9
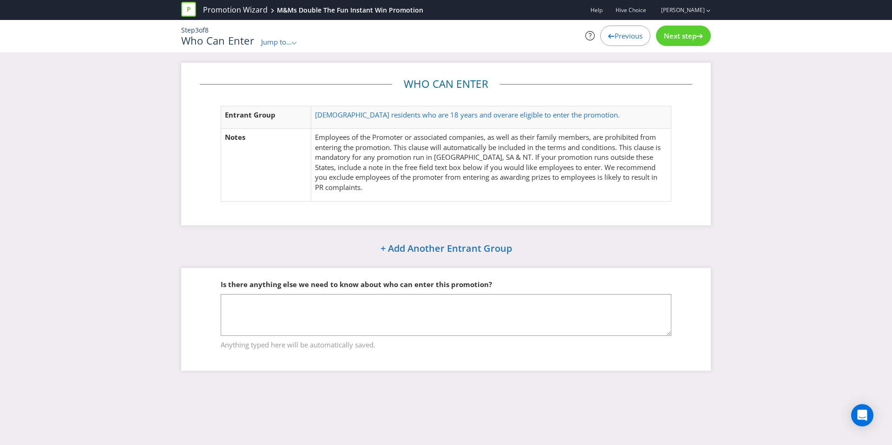
click at [684, 38] on span "Next step" at bounding box center [680, 35] width 33 height 9
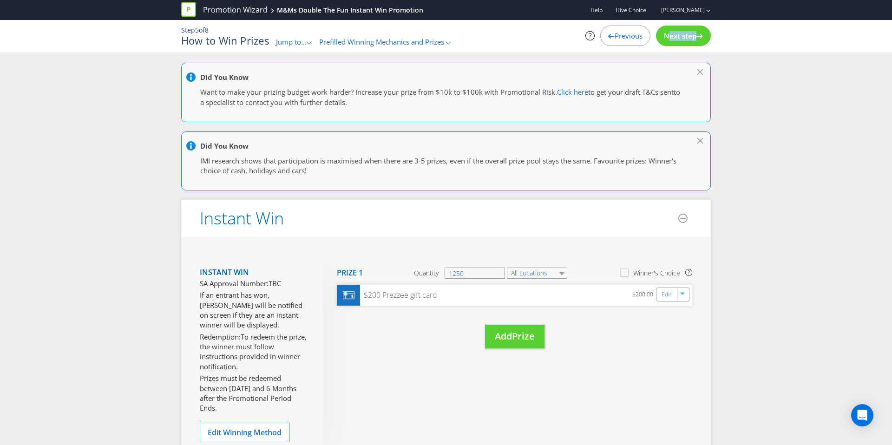
click at [684, 38] on span "Next step" at bounding box center [680, 35] width 33 height 9
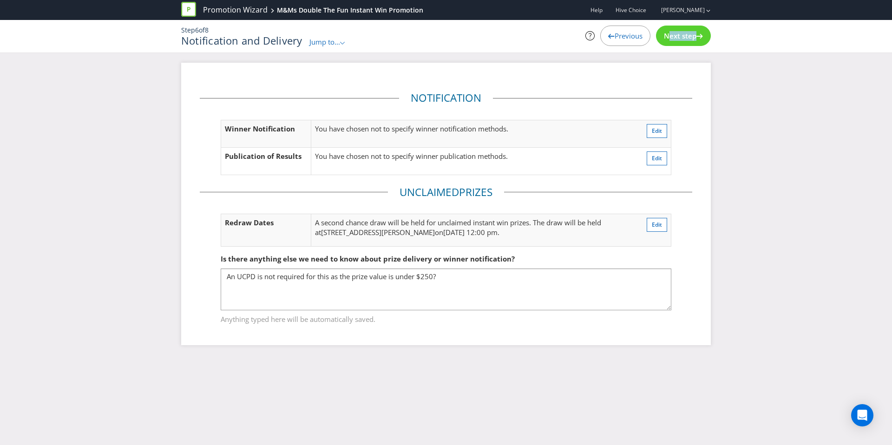
click at [684, 38] on span "Next step" at bounding box center [680, 35] width 33 height 9
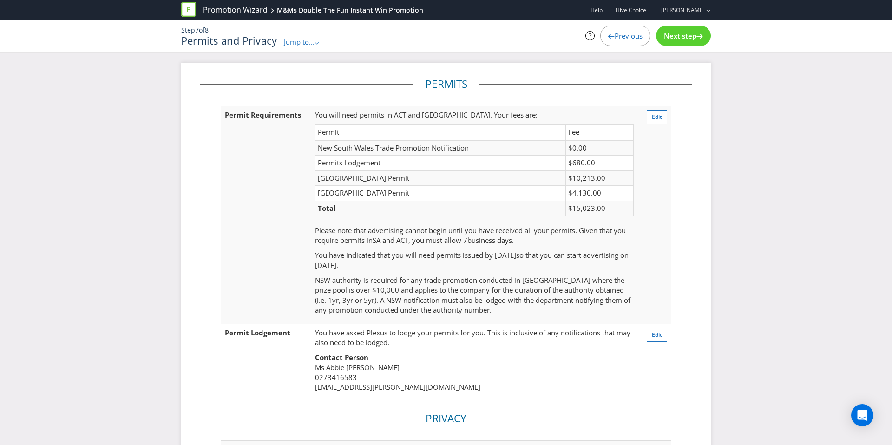
click at [684, 38] on span "Next step" at bounding box center [680, 35] width 33 height 9
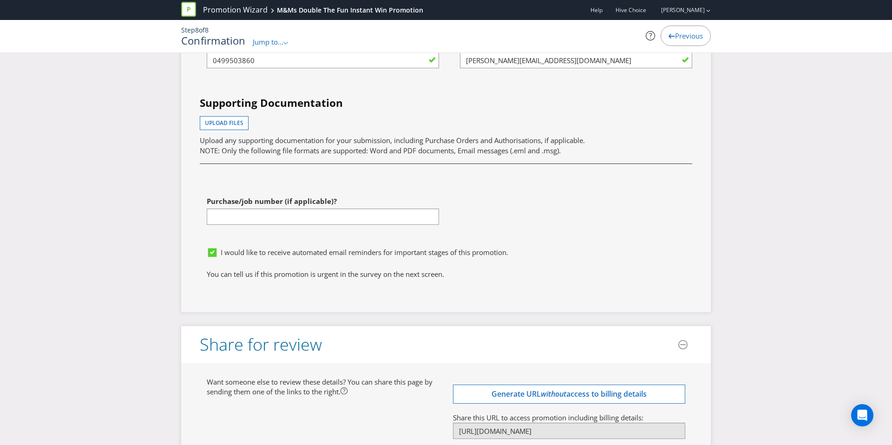
scroll to position [3209, 0]
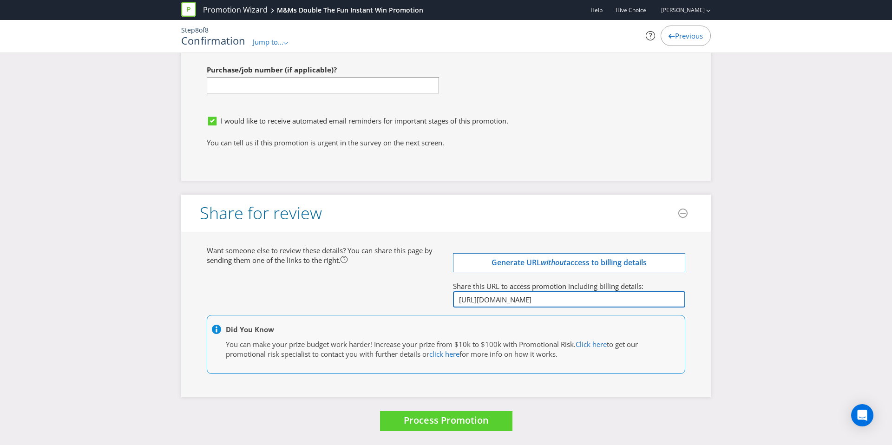
click at [530, 301] on input "[URL][DOMAIN_NAME]" at bounding box center [569, 299] width 232 height 16
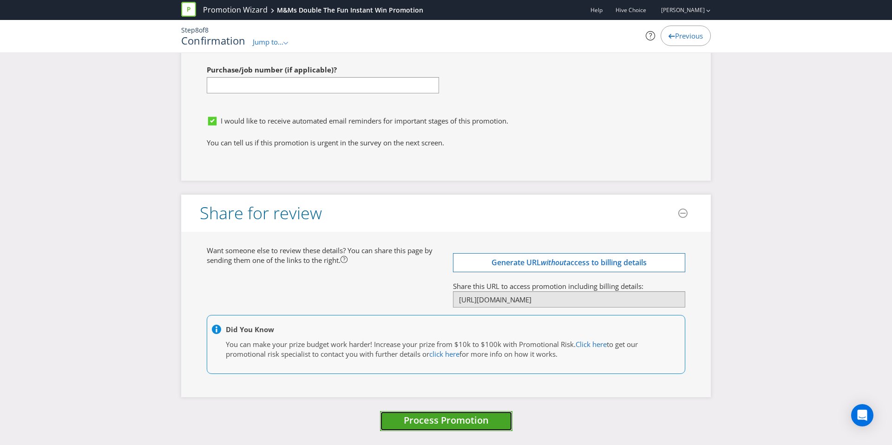
click at [428, 416] on span "Process Promotion" at bounding box center [446, 420] width 85 height 13
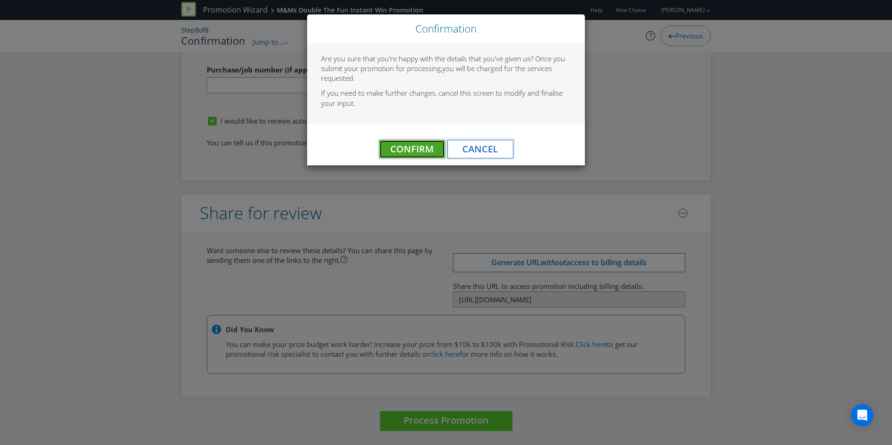
click at [398, 145] on span "Confirm" at bounding box center [411, 149] width 43 height 13
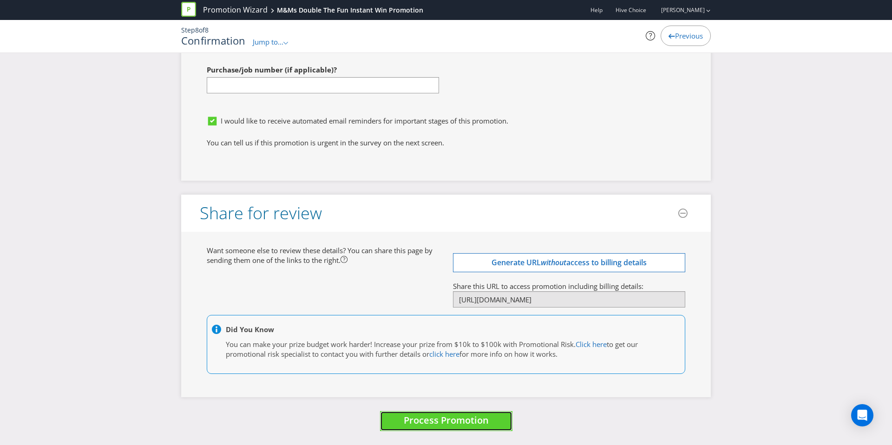
scroll to position [0, 0]
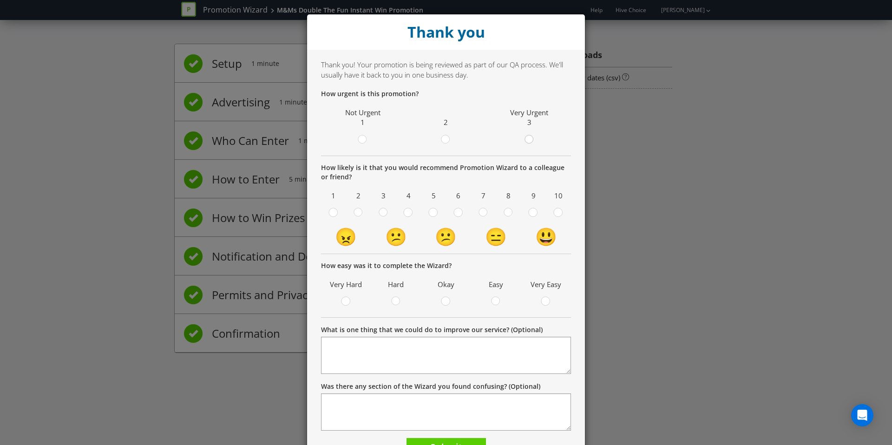
click at [532, 136] on div at bounding box center [529, 136] width 5 height 5
click at [0, 0] on input "radio" at bounding box center [0, 0] width 0 height 0
click at [538, 213] on span at bounding box center [539, 214] width 2 height 9
click at [0, 0] on input "radio" at bounding box center [0, 0] width 0 height 0
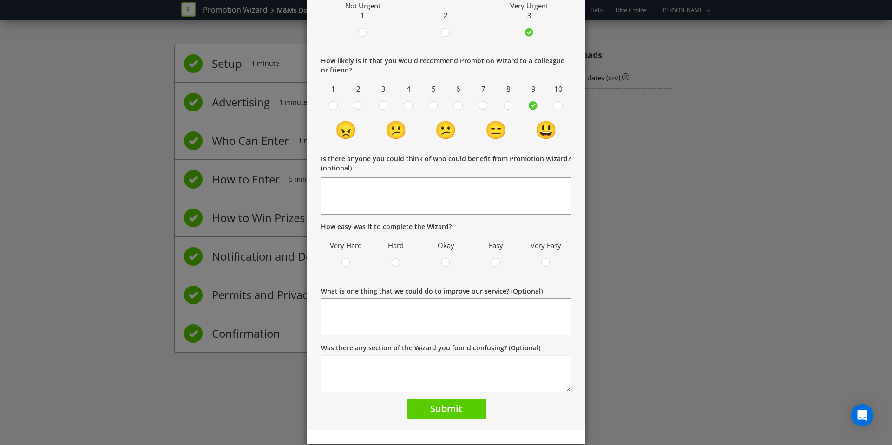
scroll to position [120, 0]
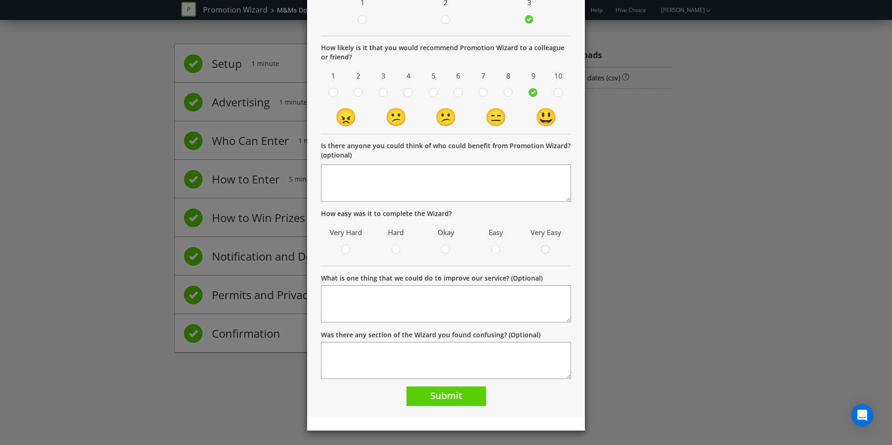
click at [542, 247] on icon at bounding box center [545, 249] width 9 height 9
click at [0, 0] on input "radio" at bounding box center [0, 0] width 0 height 0
click at [452, 392] on span "Submit" at bounding box center [446, 395] width 32 height 13
